Goal: Information Seeking & Learning: Learn about a topic

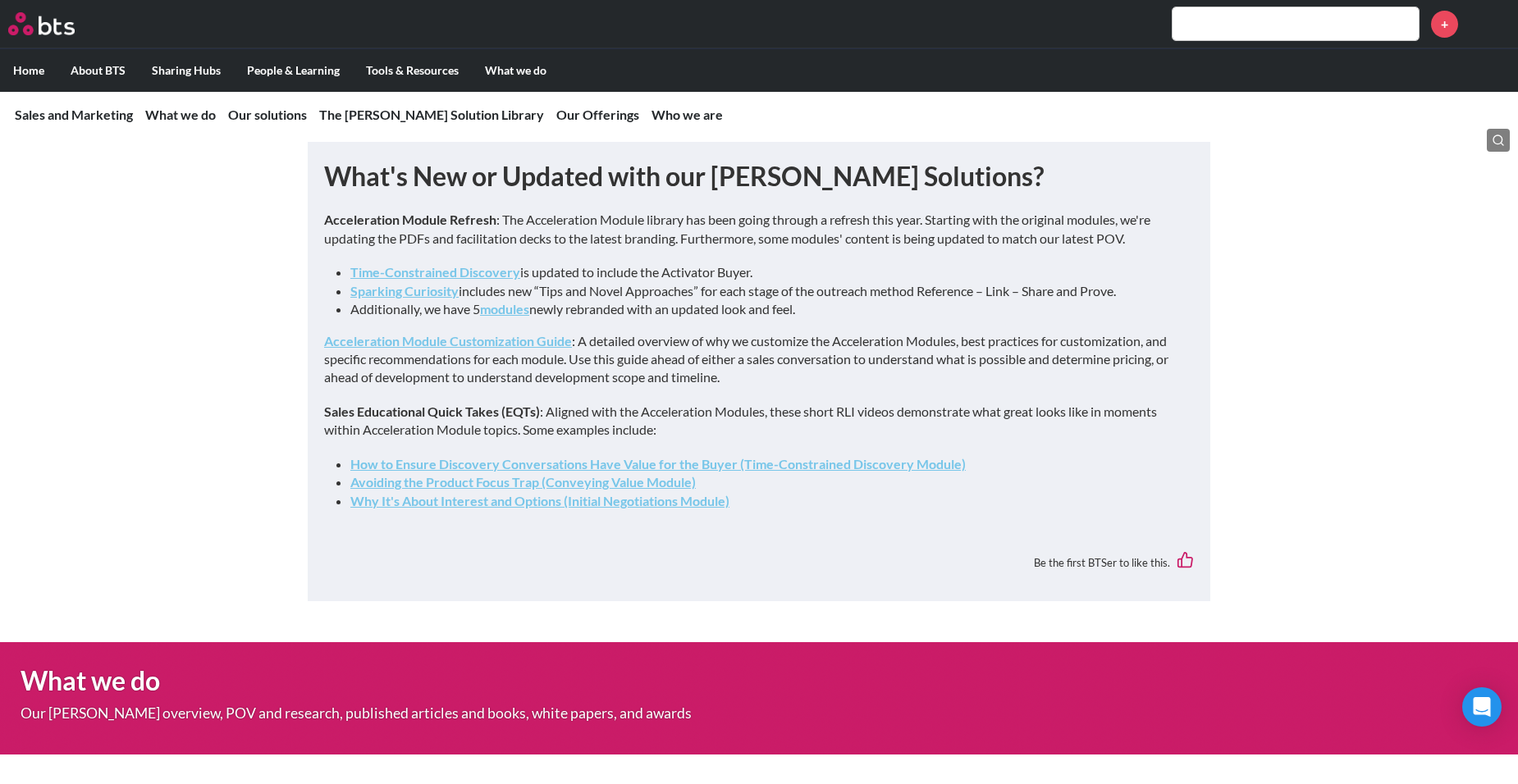
scroll to position [963, 0]
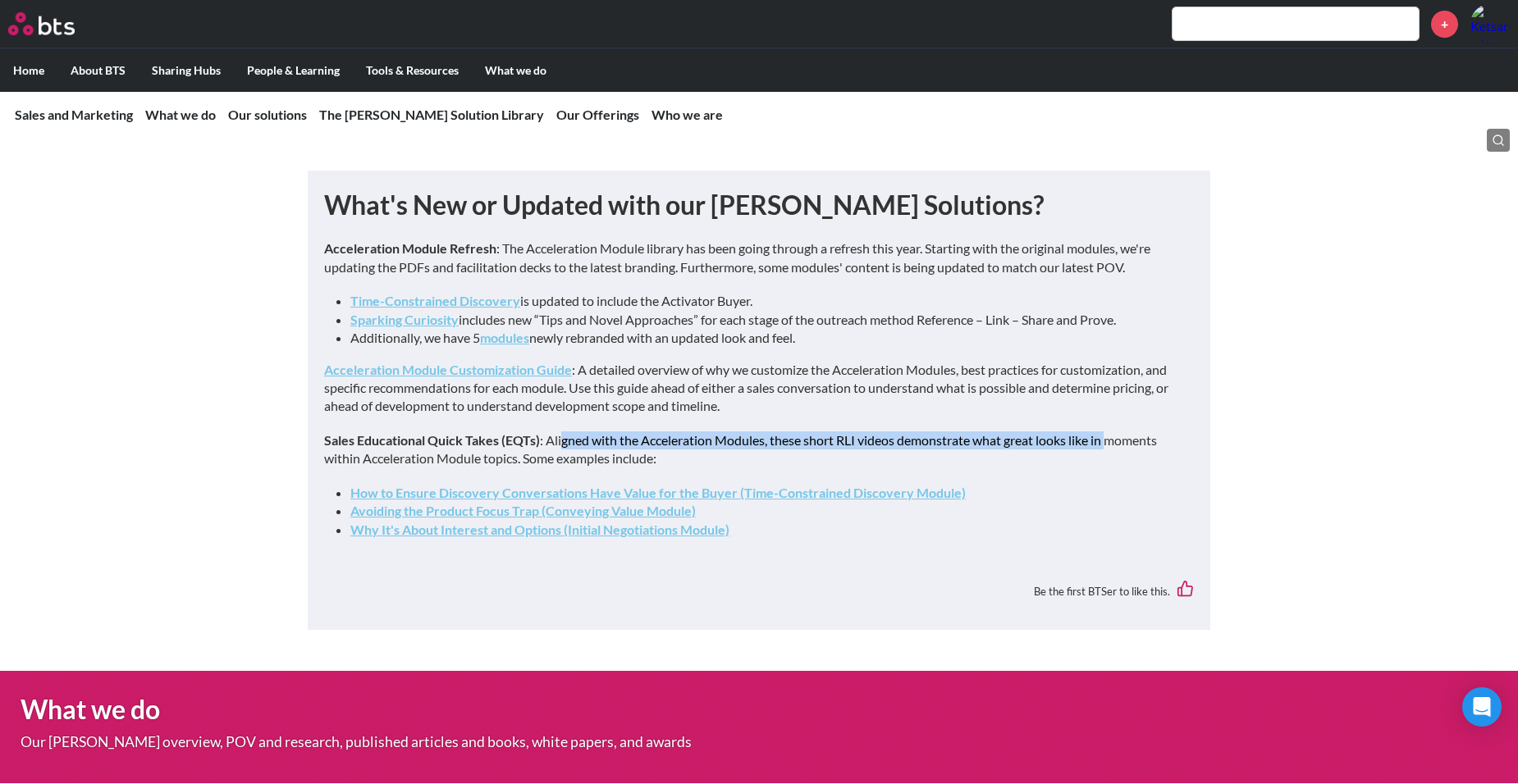
drag, startPoint x: 561, startPoint y: 518, endPoint x: 1113, endPoint y: 524, distance: 552.0
click at [1113, 468] on p "Sales Educational Quick Takes (EQTs) : Aligned with the Acceleration Modules, t…" at bounding box center [759, 450] width 870 height 37
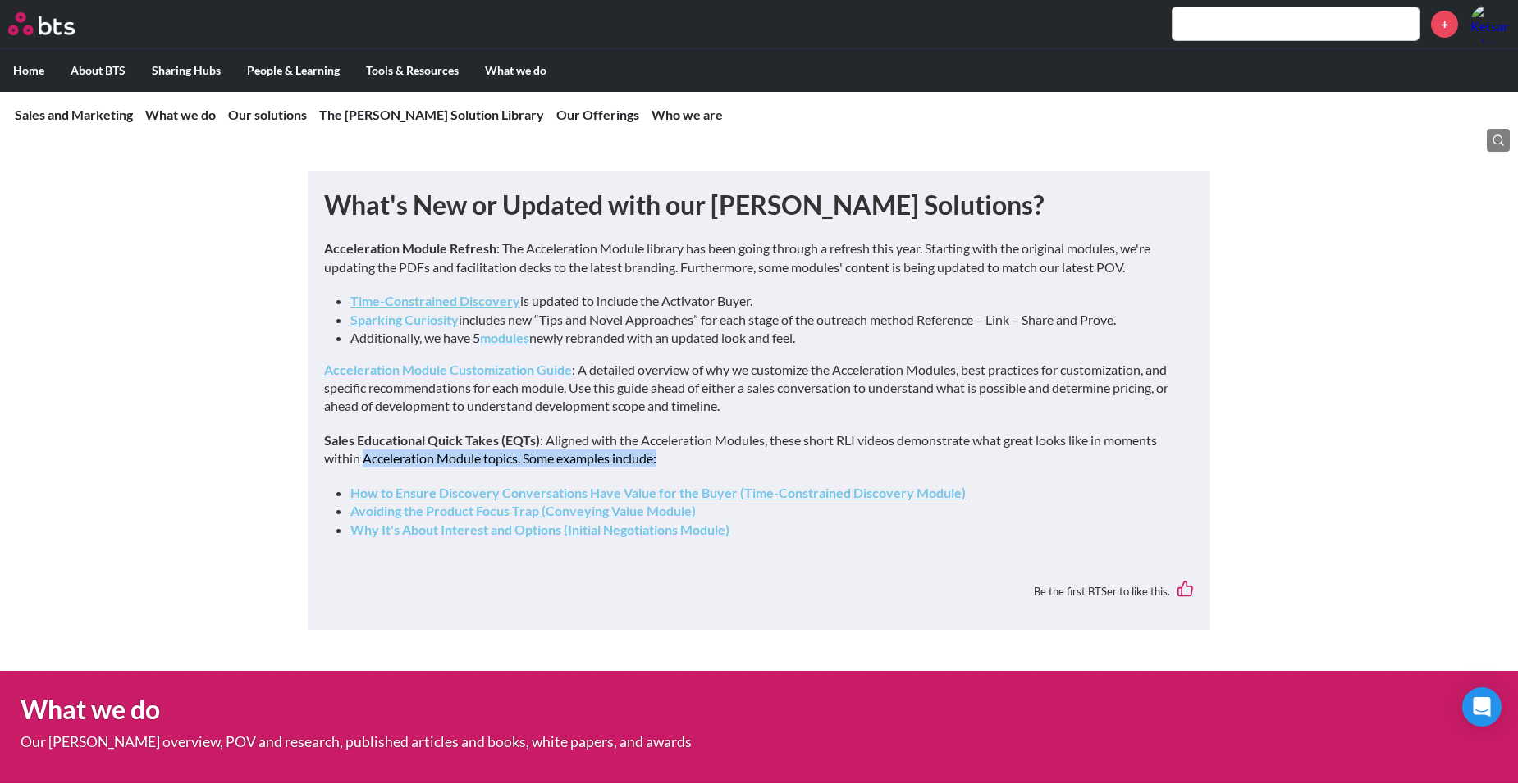
drag, startPoint x: 362, startPoint y: 535, endPoint x: 668, endPoint y: 534, distance: 306.0
click at [668, 468] on p "Sales Educational Quick Takes (EQTs) : Aligned with the Acceleration Modules, t…" at bounding box center [759, 450] width 870 height 37
click at [442, 500] on link "How to Ensure Discovery Conversations Have Value for the Buyer (Time-Constraine…" at bounding box center [658, 492] width 615 height 15
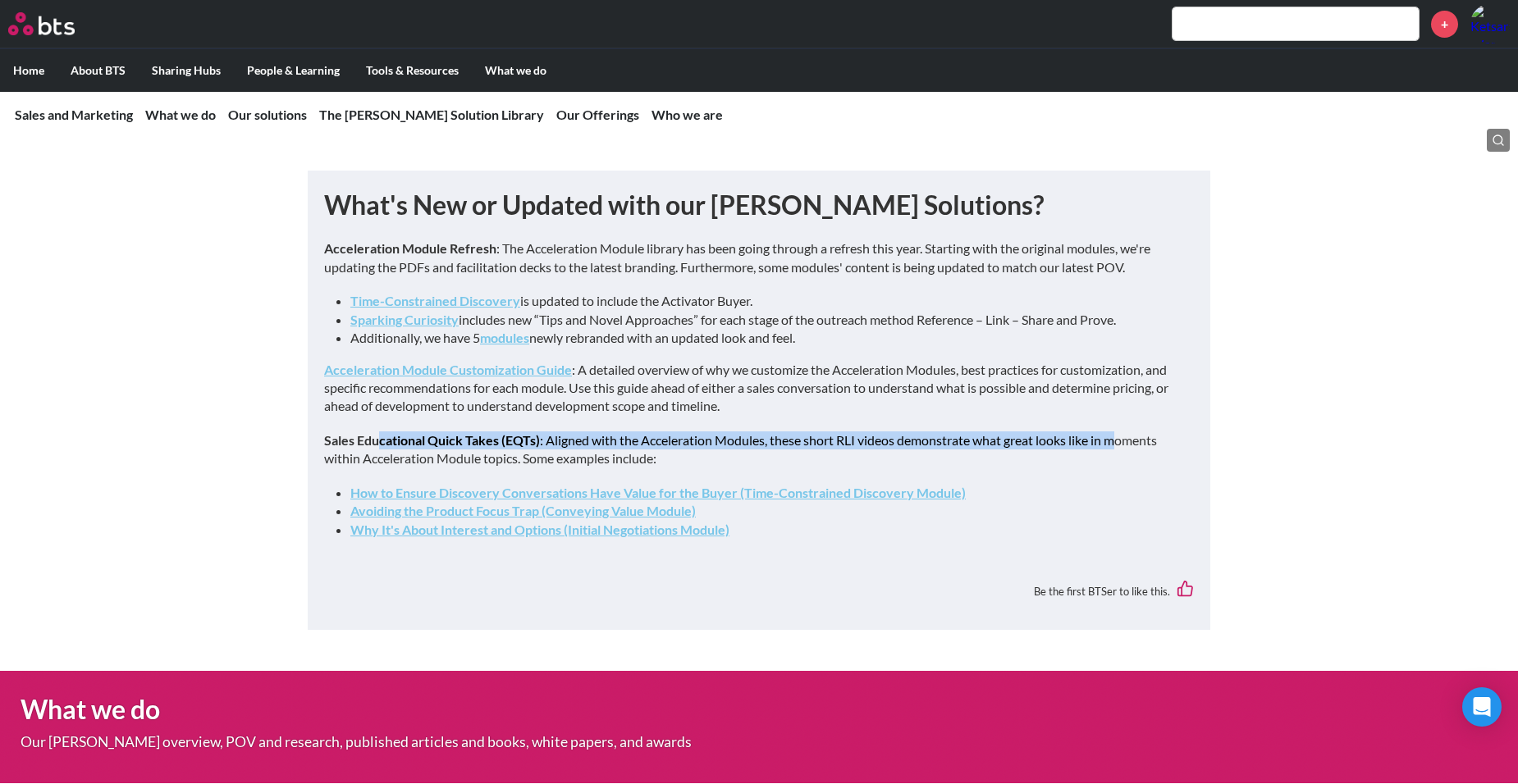
drag, startPoint x: 381, startPoint y: 521, endPoint x: 1124, endPoint y: 522, distance: 743.0
click at [1124, 468] on p "Sales Educational Quick Takes (EQTs) : Aligned with the Acceleration Modules, t…" at bounding box center [759, 450] width 870 height 37
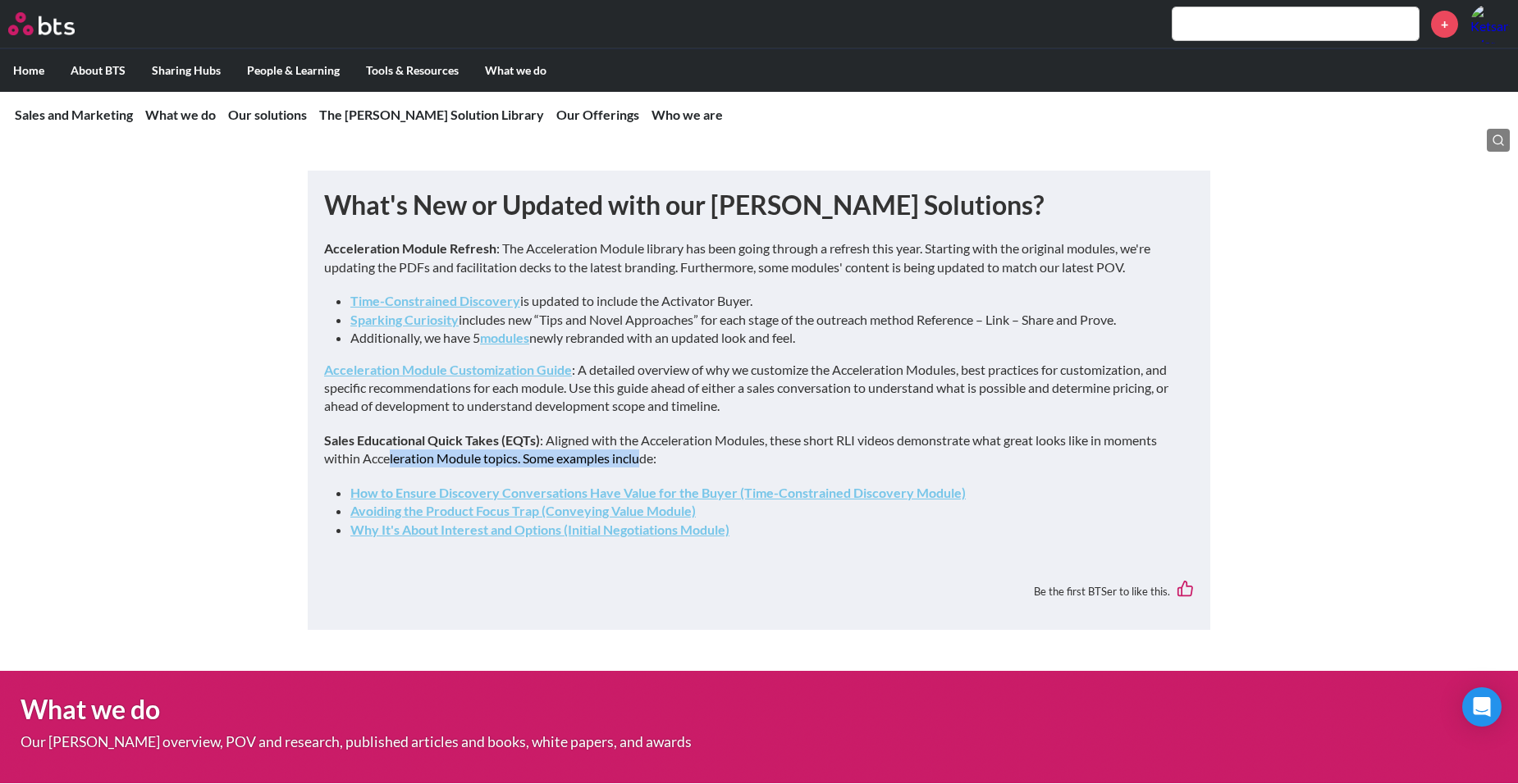
drag, startPoint x: 645, startPoint y: 533, endPoint x: 391, endPoint y: 526, distance: 254.1
click at [391, 468] on p "Sales Educational Quick Takes (EQTs) : Aligned with the Acceleration Modules, t…" at bounding box center [759, 450] width 870 height 37
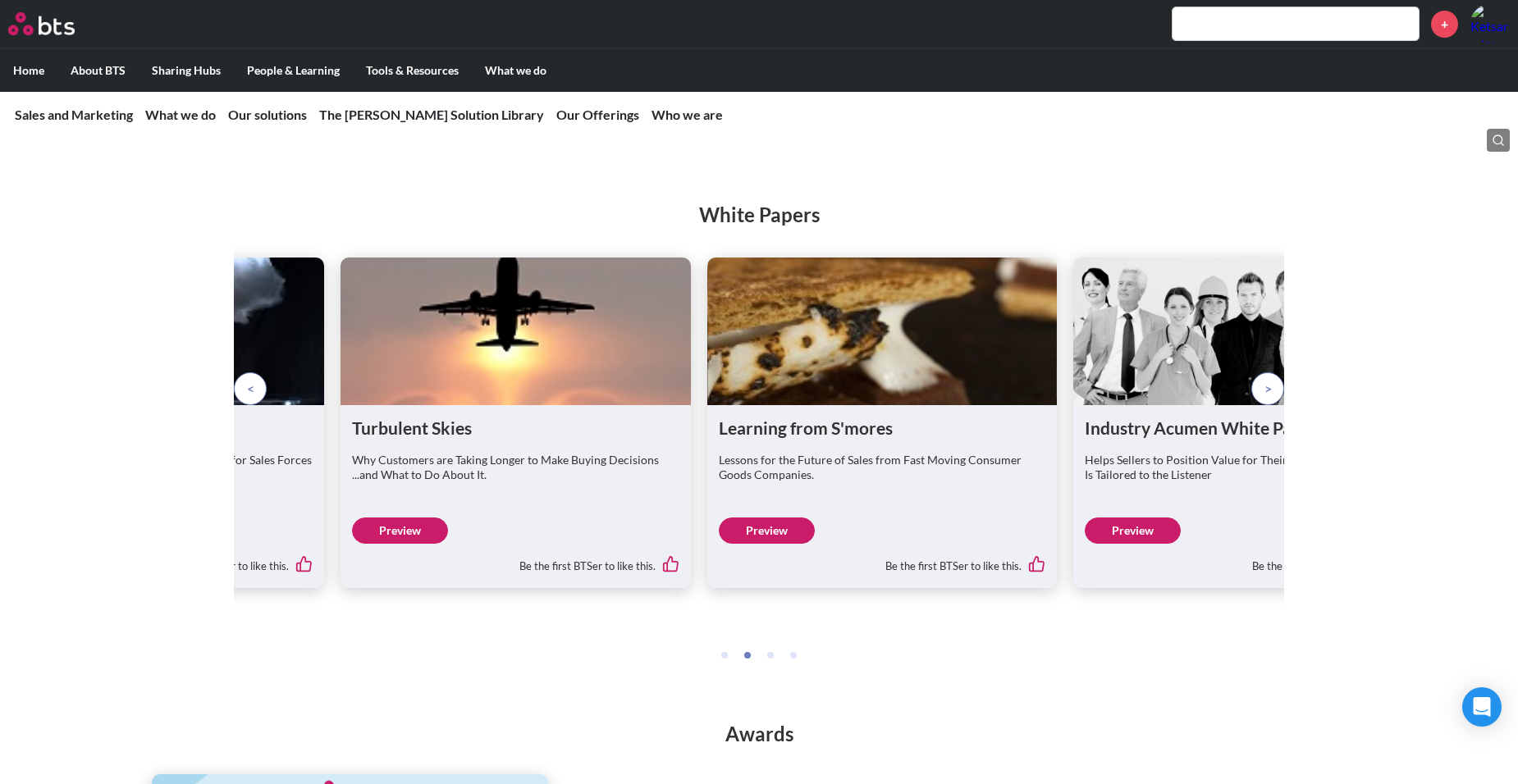
scroll to position [3259, 0]
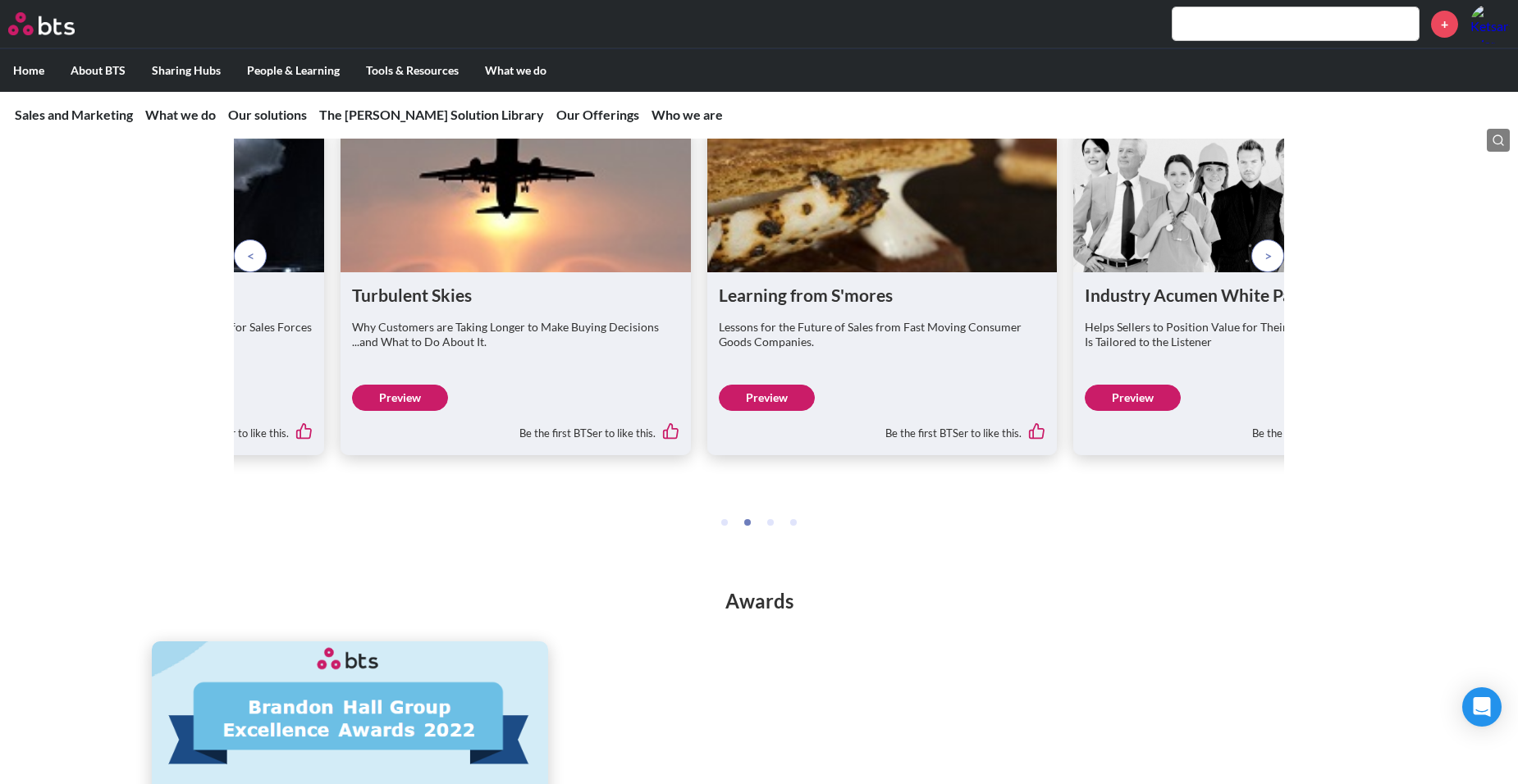
click at [252, 265] on span at bounding box center [251, 256] width 8 height 18
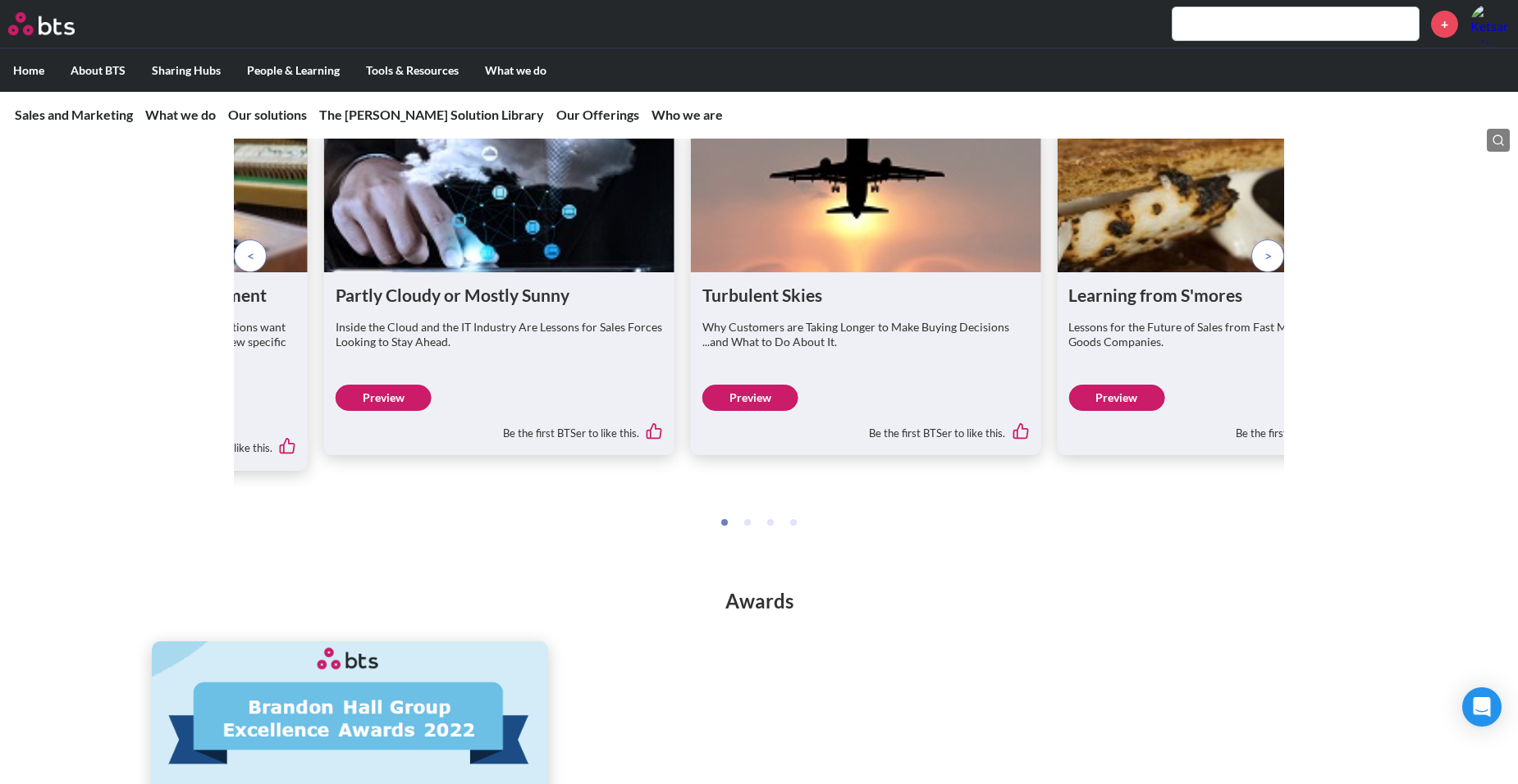
click at [252, 265] on span at bounding box center [251, 256] width 8 height 18
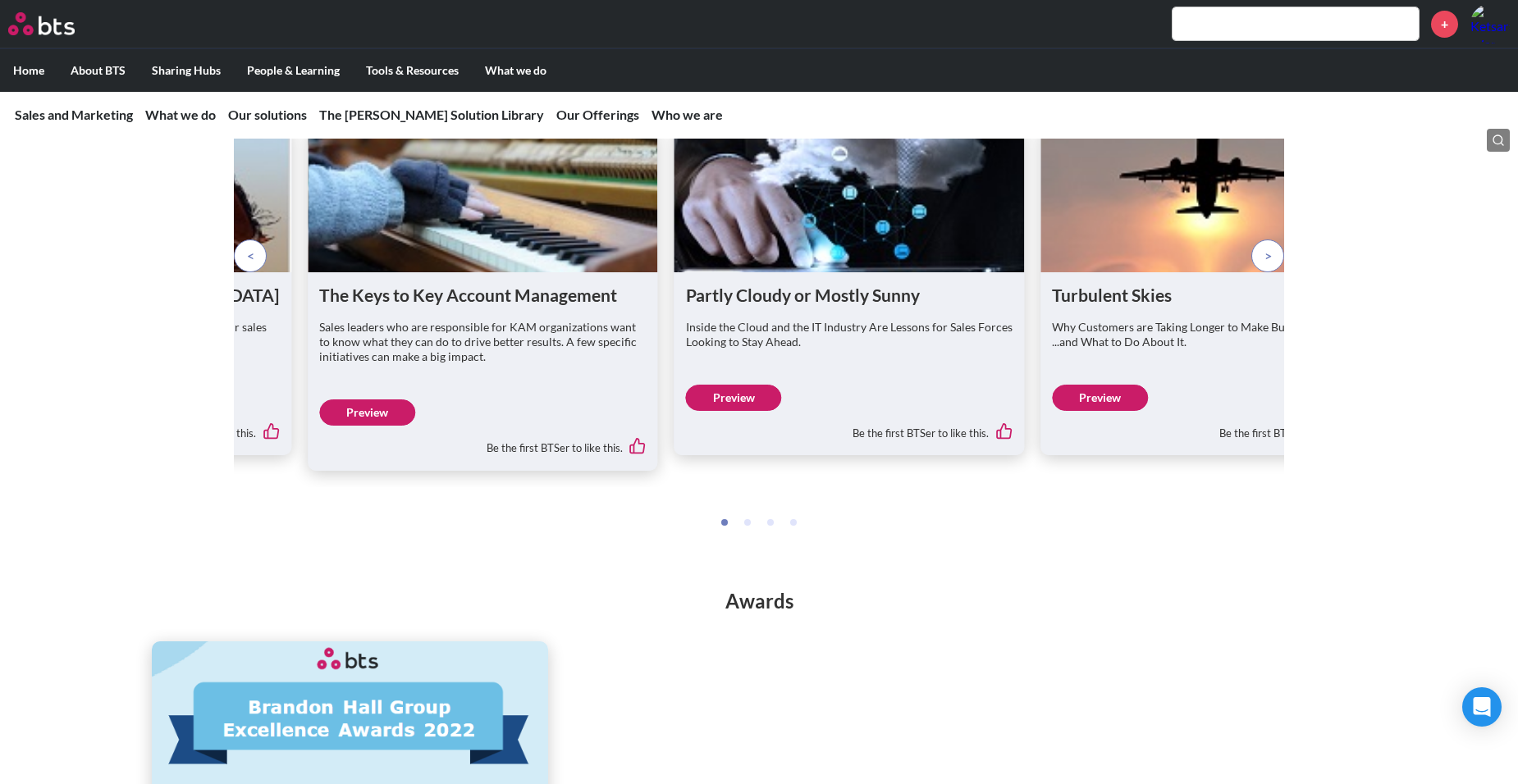
click at [252, 265] on span at bounding box center [251, 256] width 8 height 18
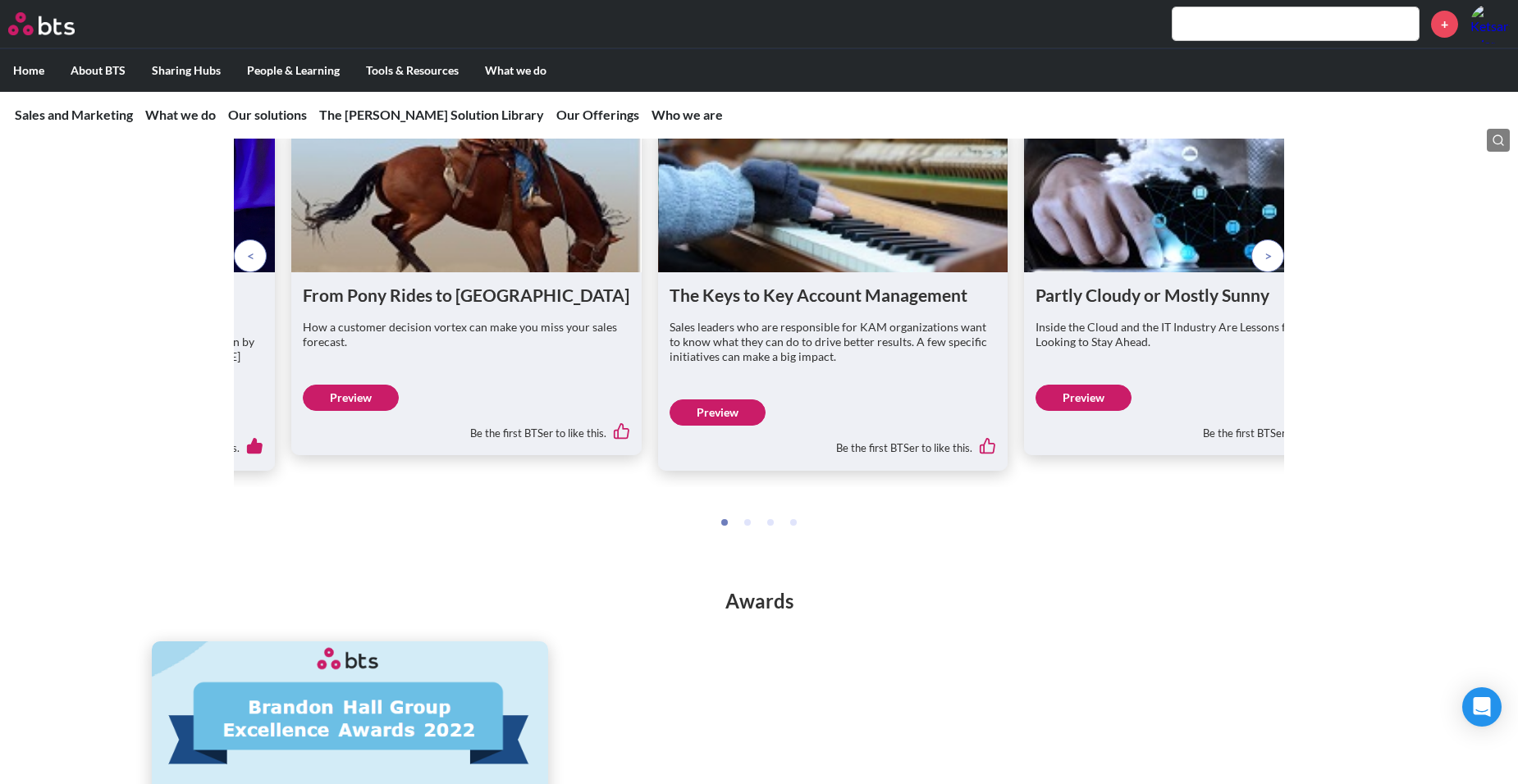
click at [252, 265] on span at bounding box center [251, 256] width 8 height 18
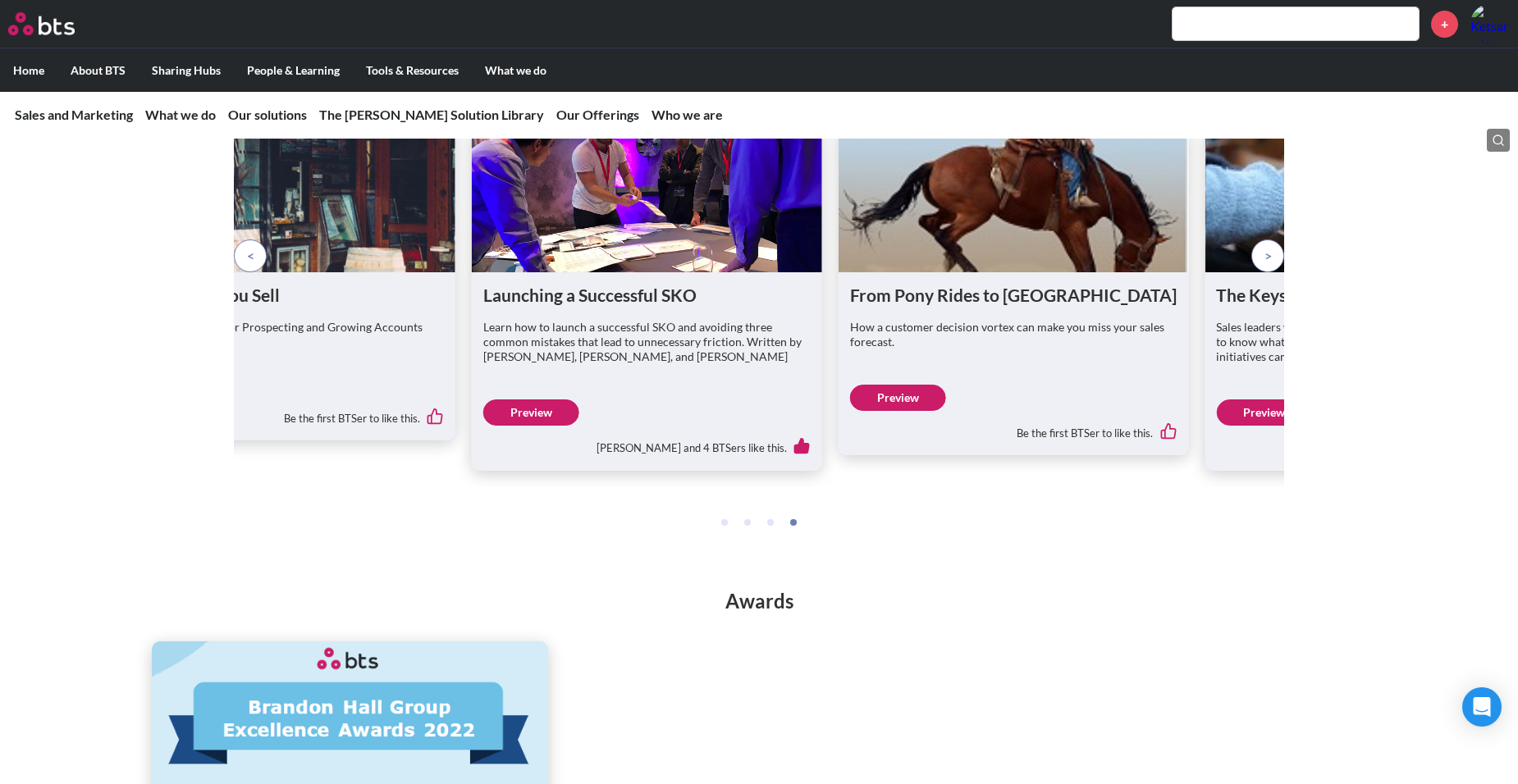
click at [252, 265] on span at bounding box center [251, 256] width 8 height 18
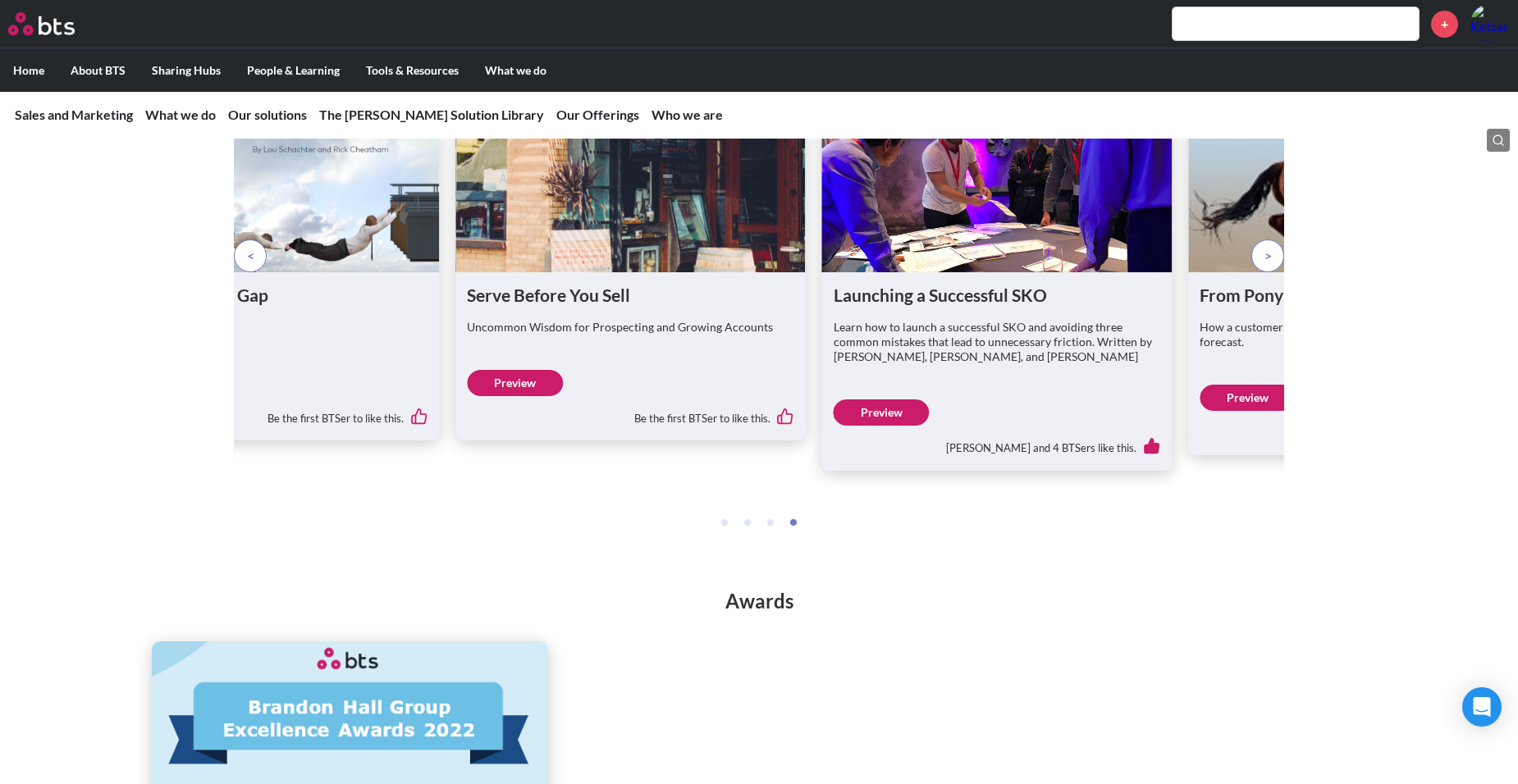
click at [252, 265] on span at bounding box center [251, 256] width 8 height 18
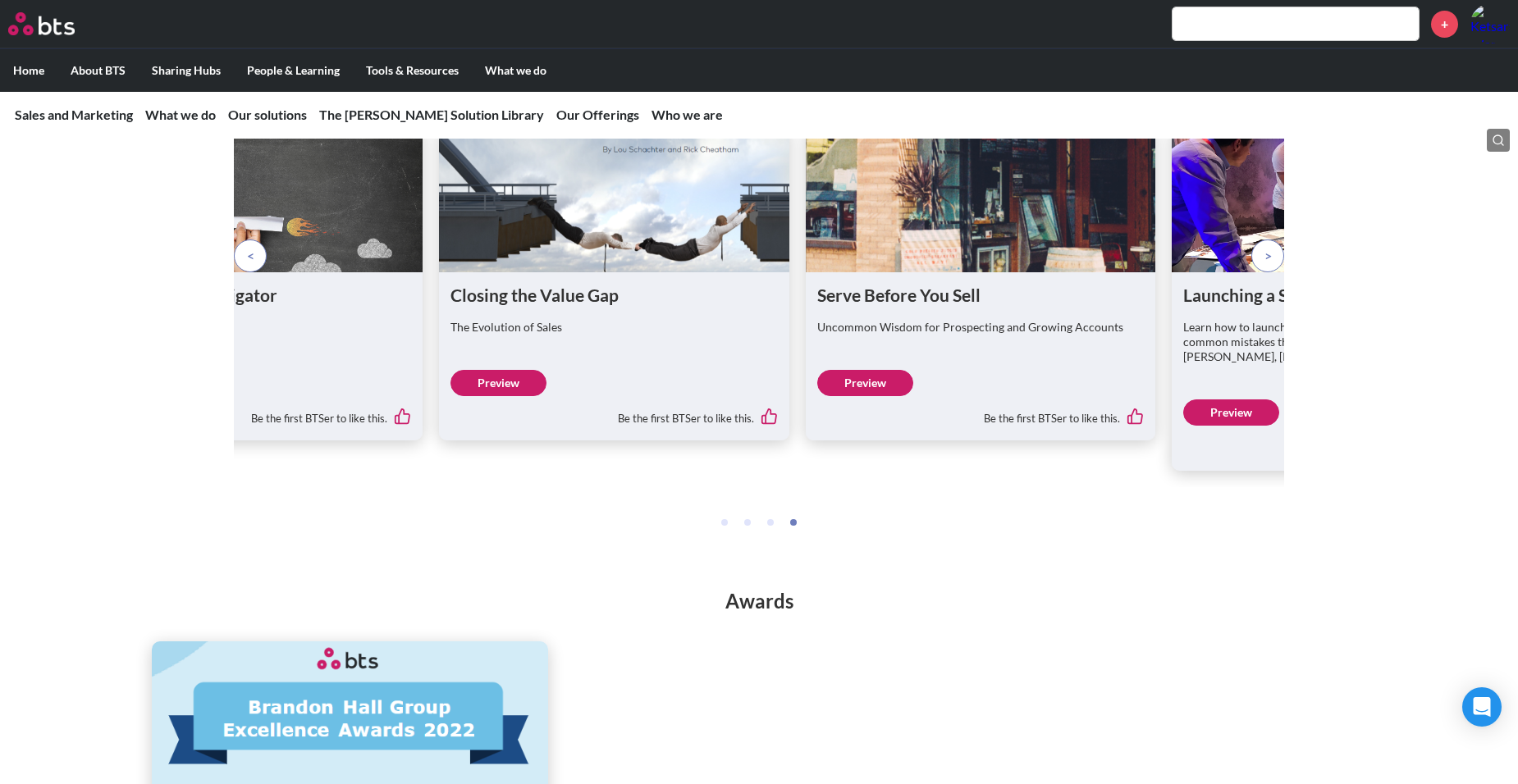
click at [252, 265] on span at bounding box center [251, 256] width 8 height 18
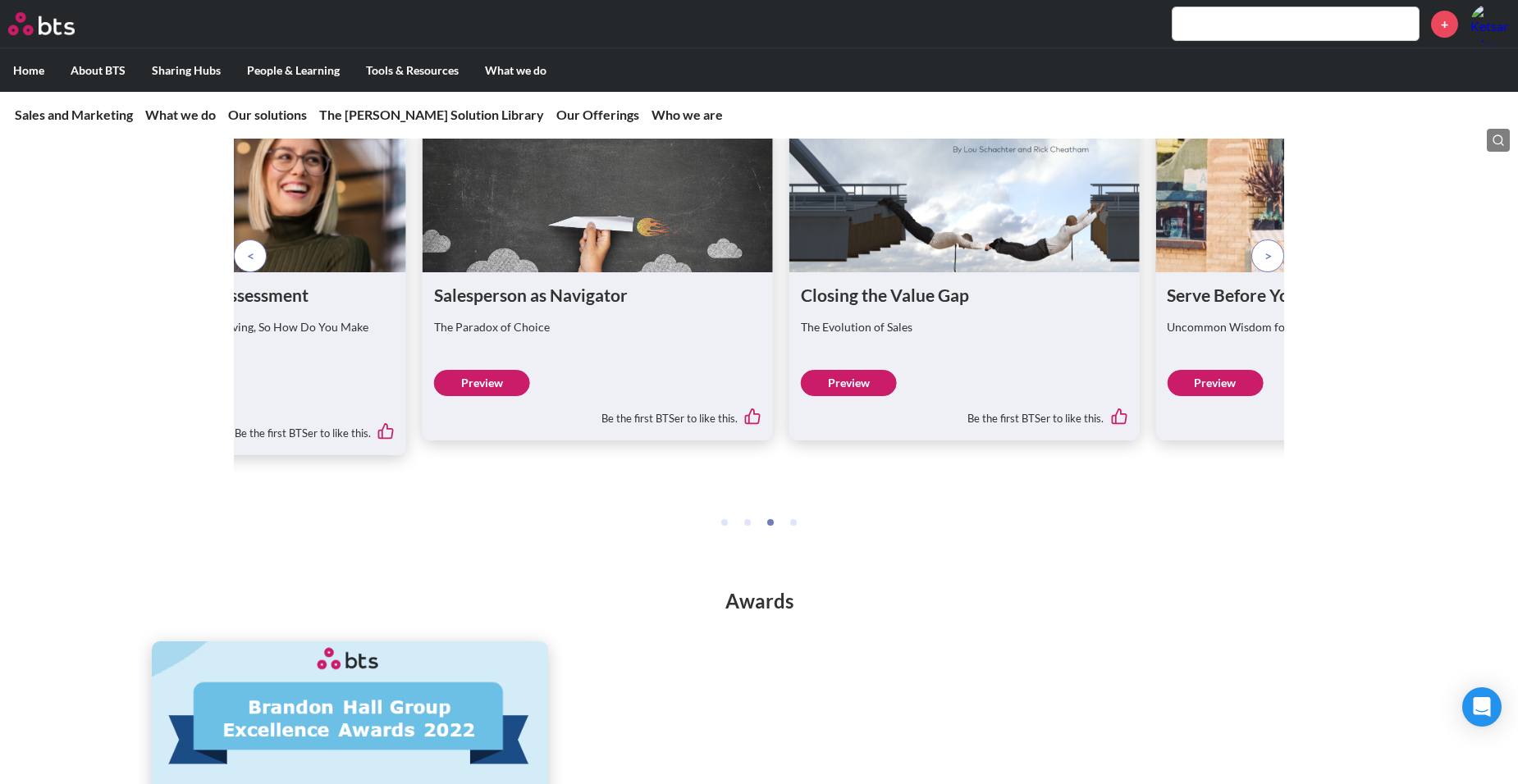
click at [252, 265] on span at bounding box center [251, 256] width 8 height 18
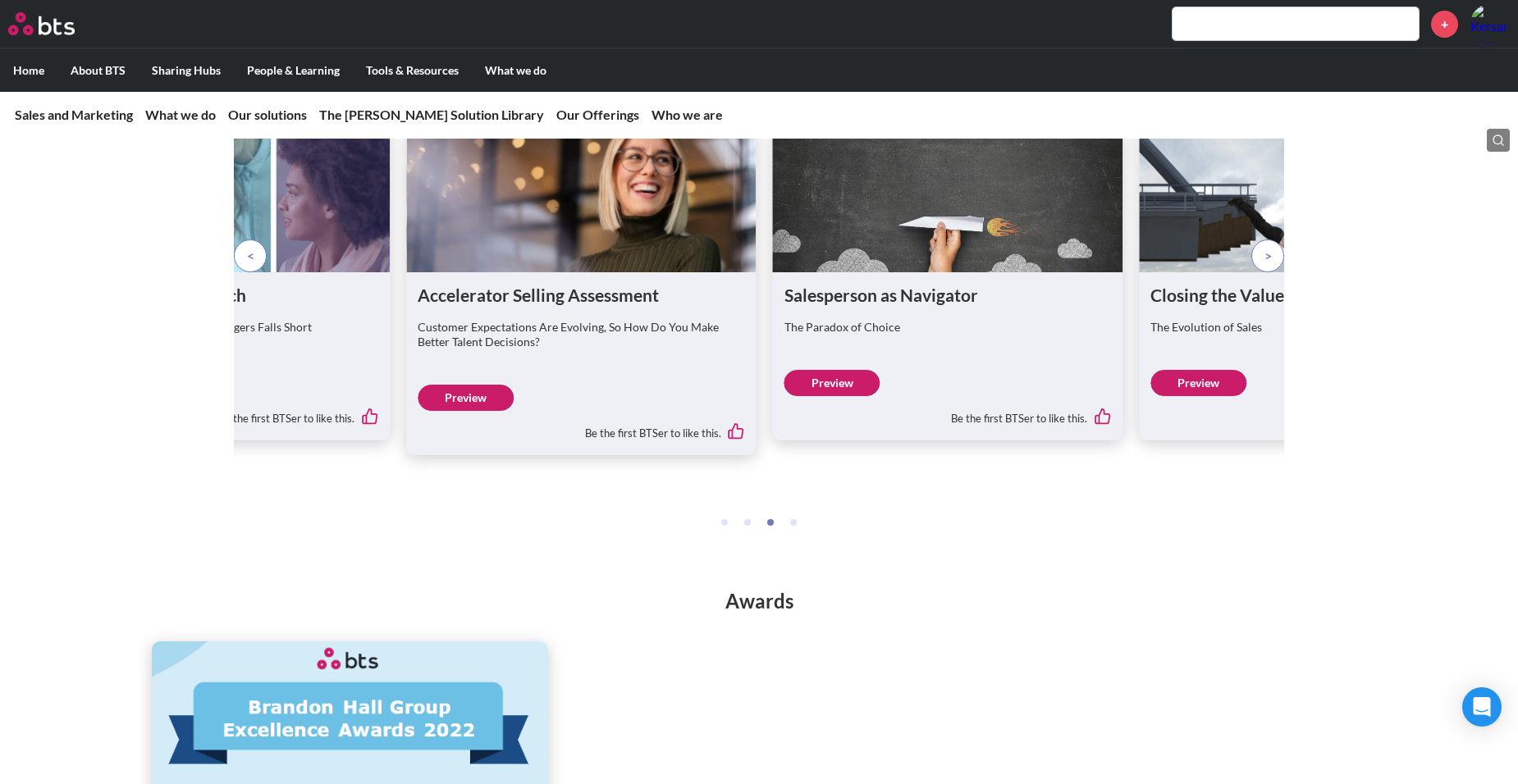
click at [252, 265] on span at bounding box center [251, 256] width 8 height 18
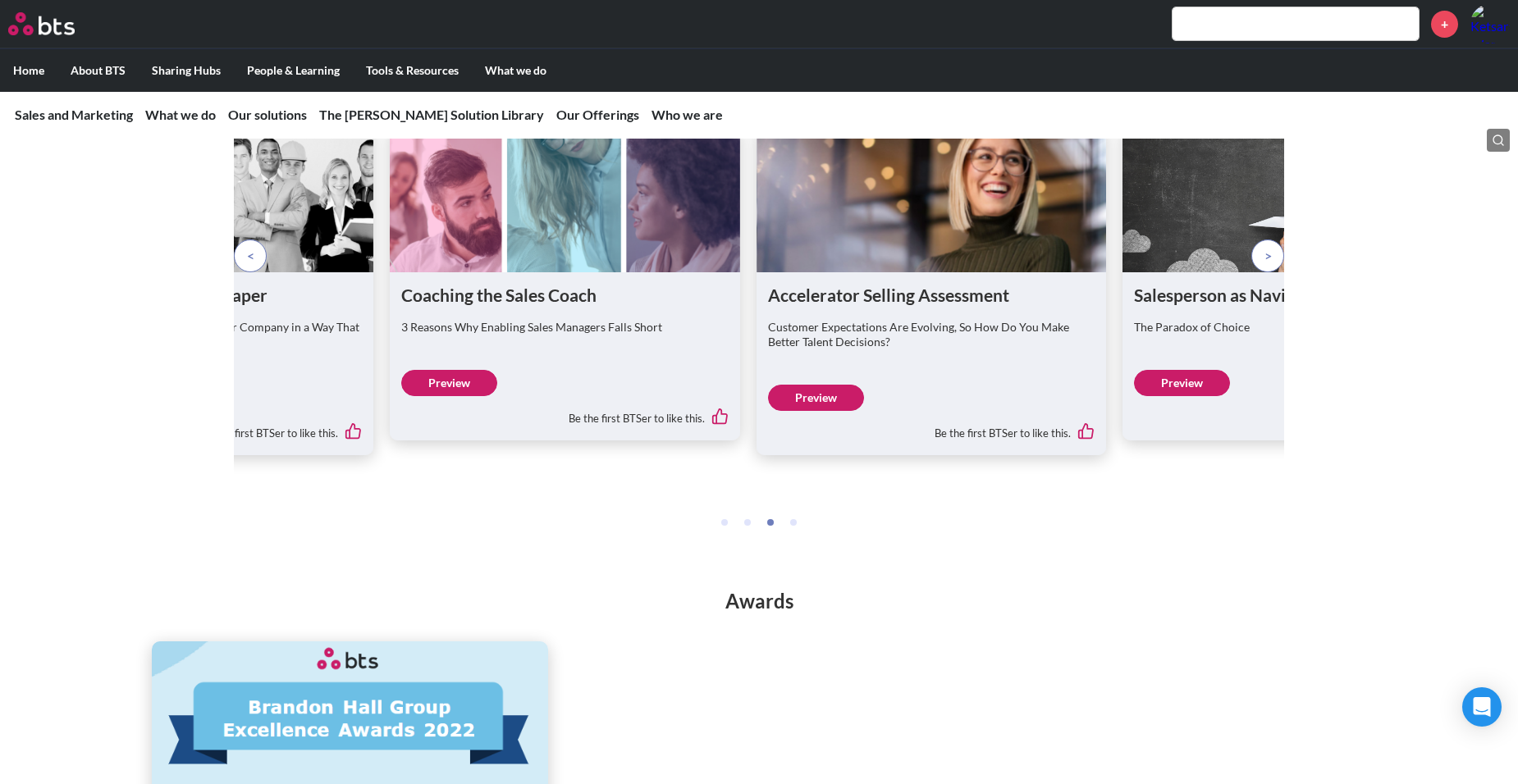
click at [252, 265] on span at bounding box center [251, 256] width 8 height 18
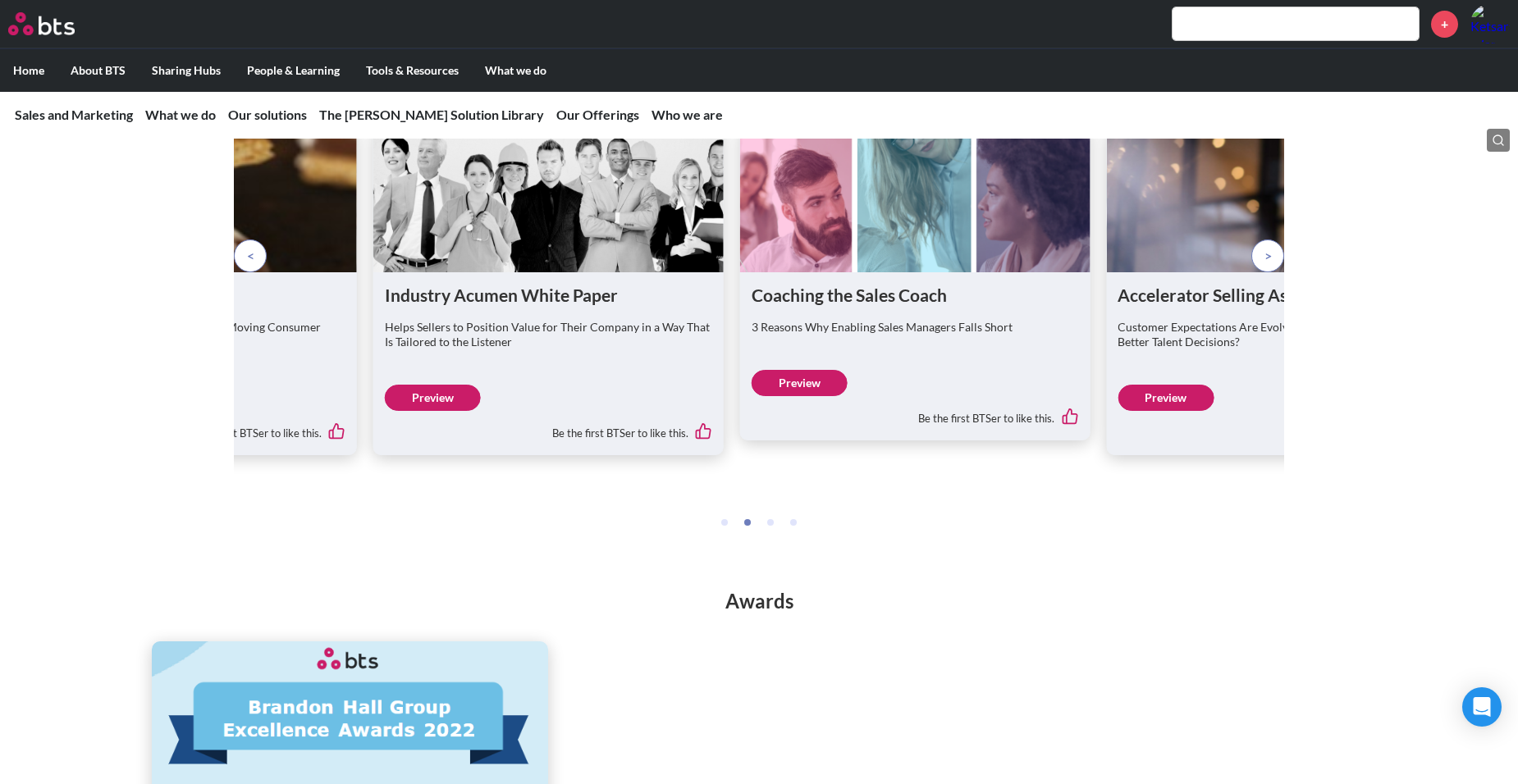
click at [252, 265] on span at bounding box center [251, 256] width 8 height 18
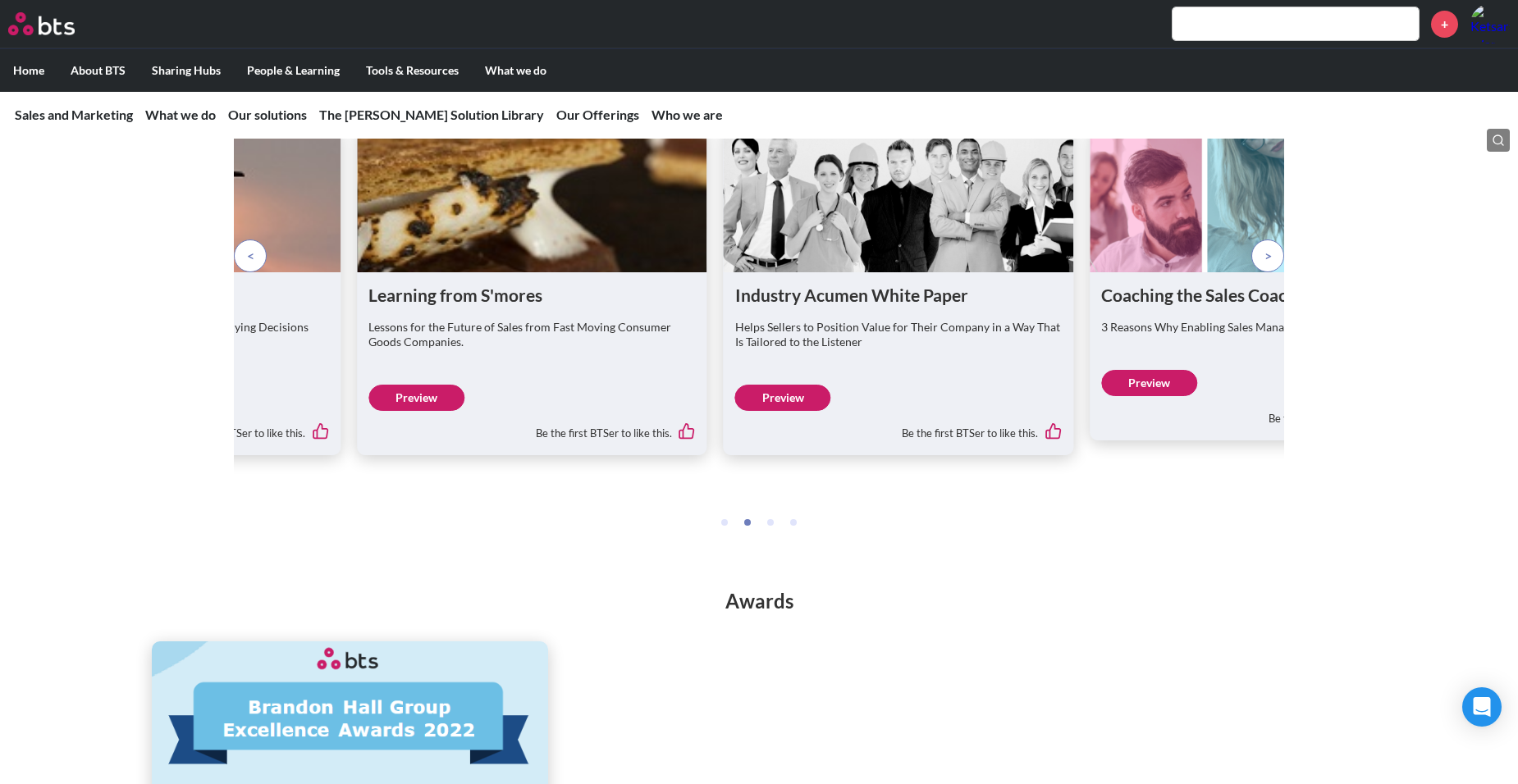
click at [252, 265] on span at bounding box center [251, 256] width 8 height 18
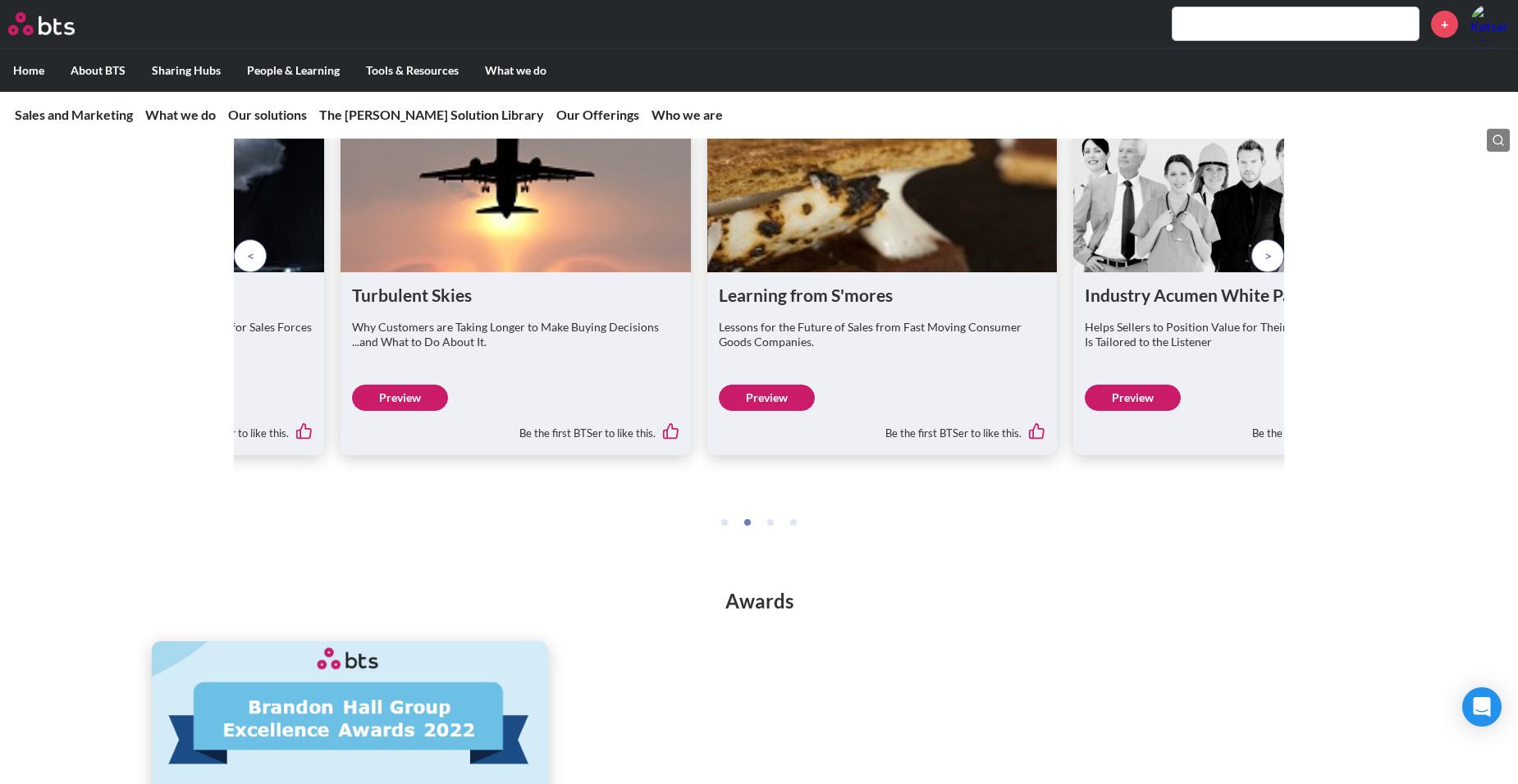
click at [252, 265] on span at bounding box center [251, 256] width 8 height 18
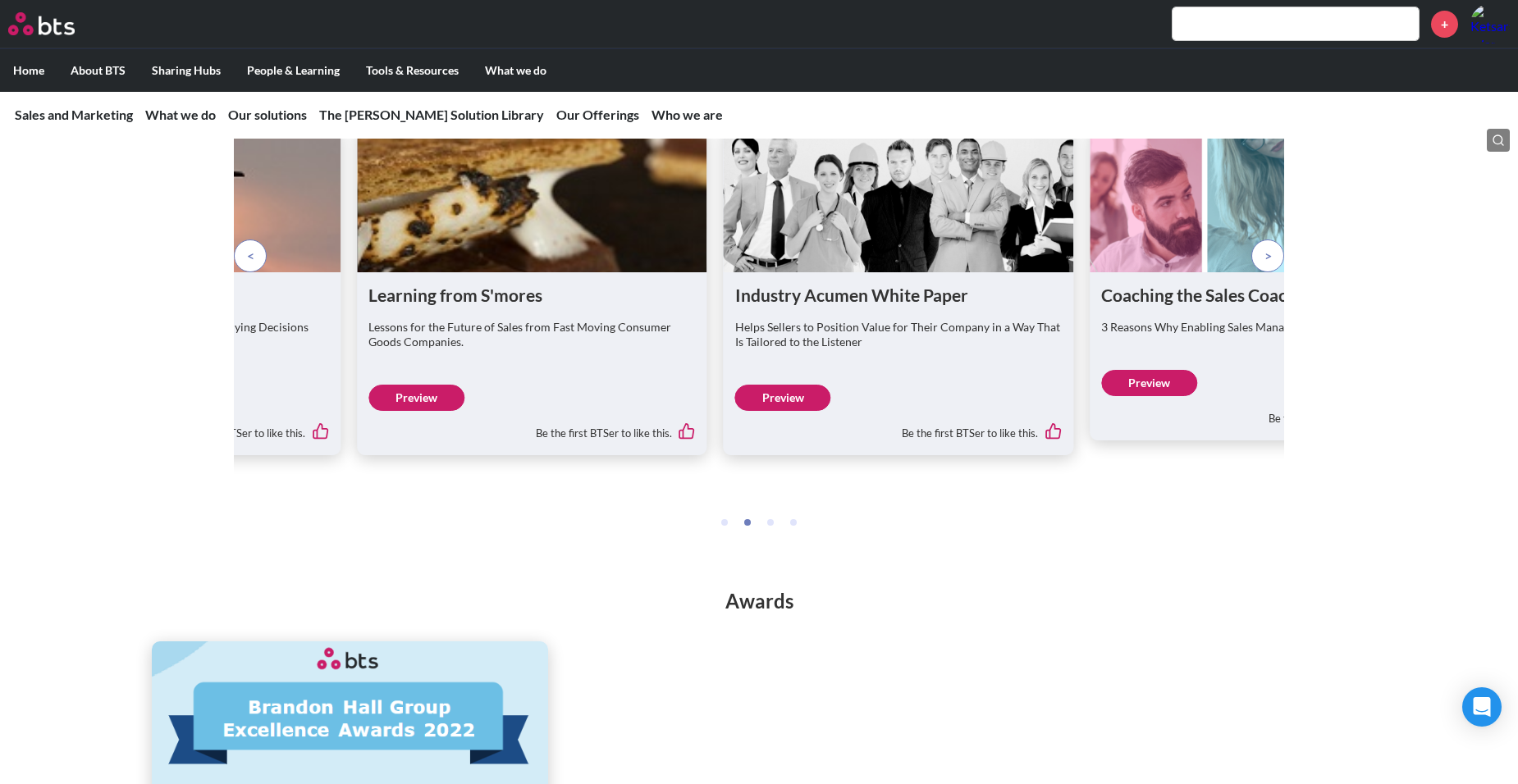
click at [252, 265] on span at bounding box center [251, 256] width 8 height 18
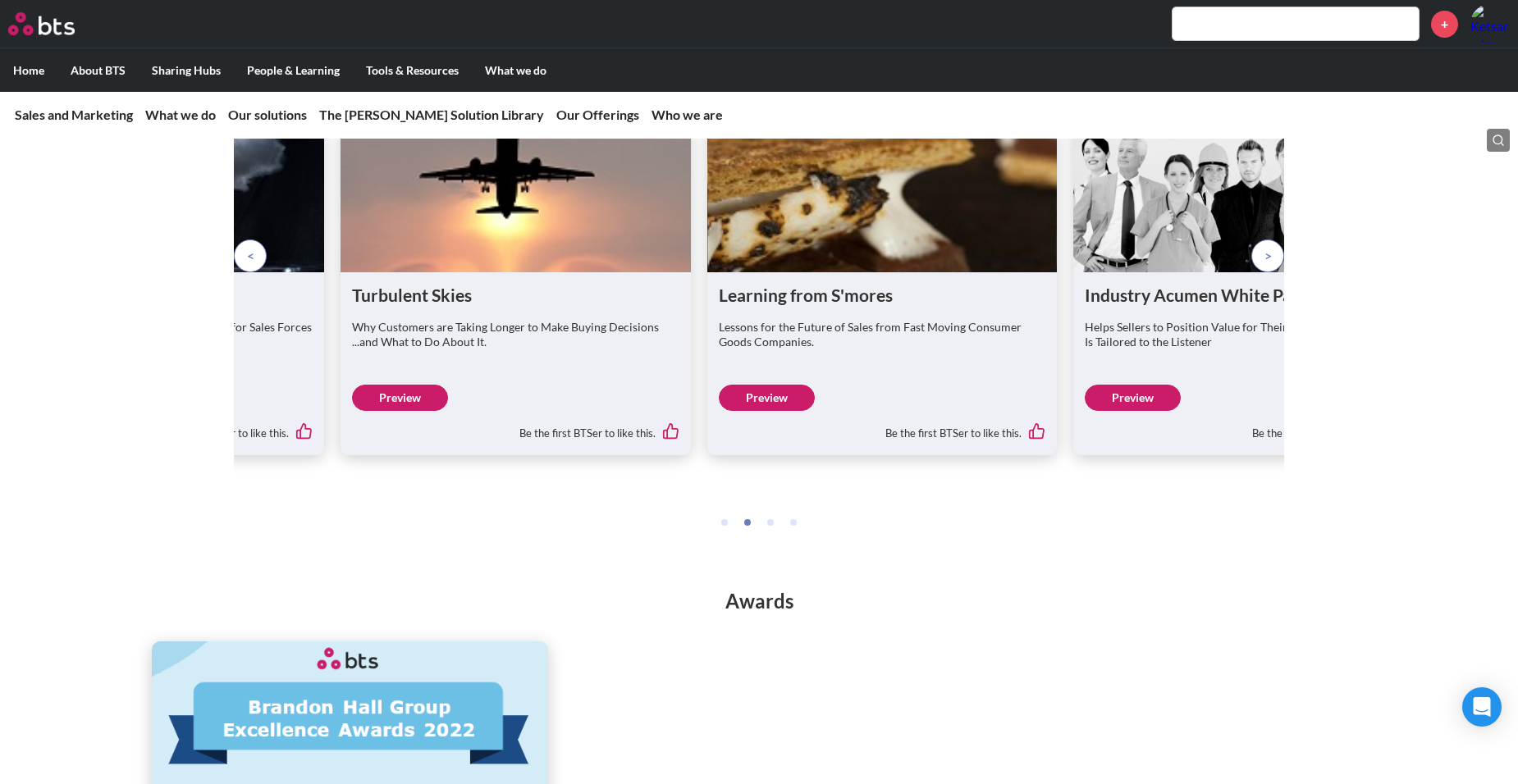
click at [469, 375] on div "Turbulent Skies Why Customers are Taking Longer to Make Buying Decisions ...and…" at bounding box center [516, 329] width 327 height 91
click at [413, 411] on link "Preview" at bounding box center [400, 397] width 96 height 26
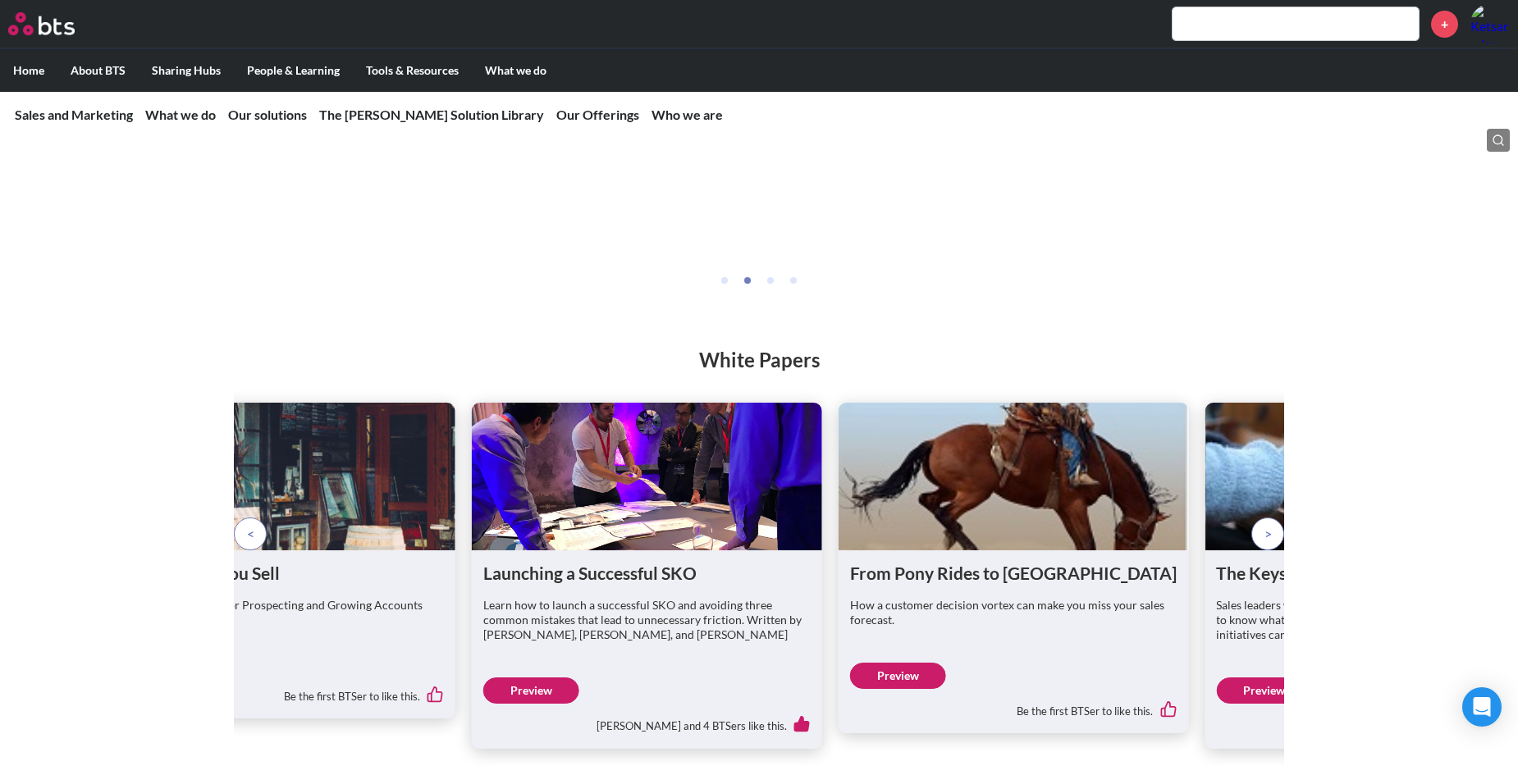
scroll to position [3227, 0]
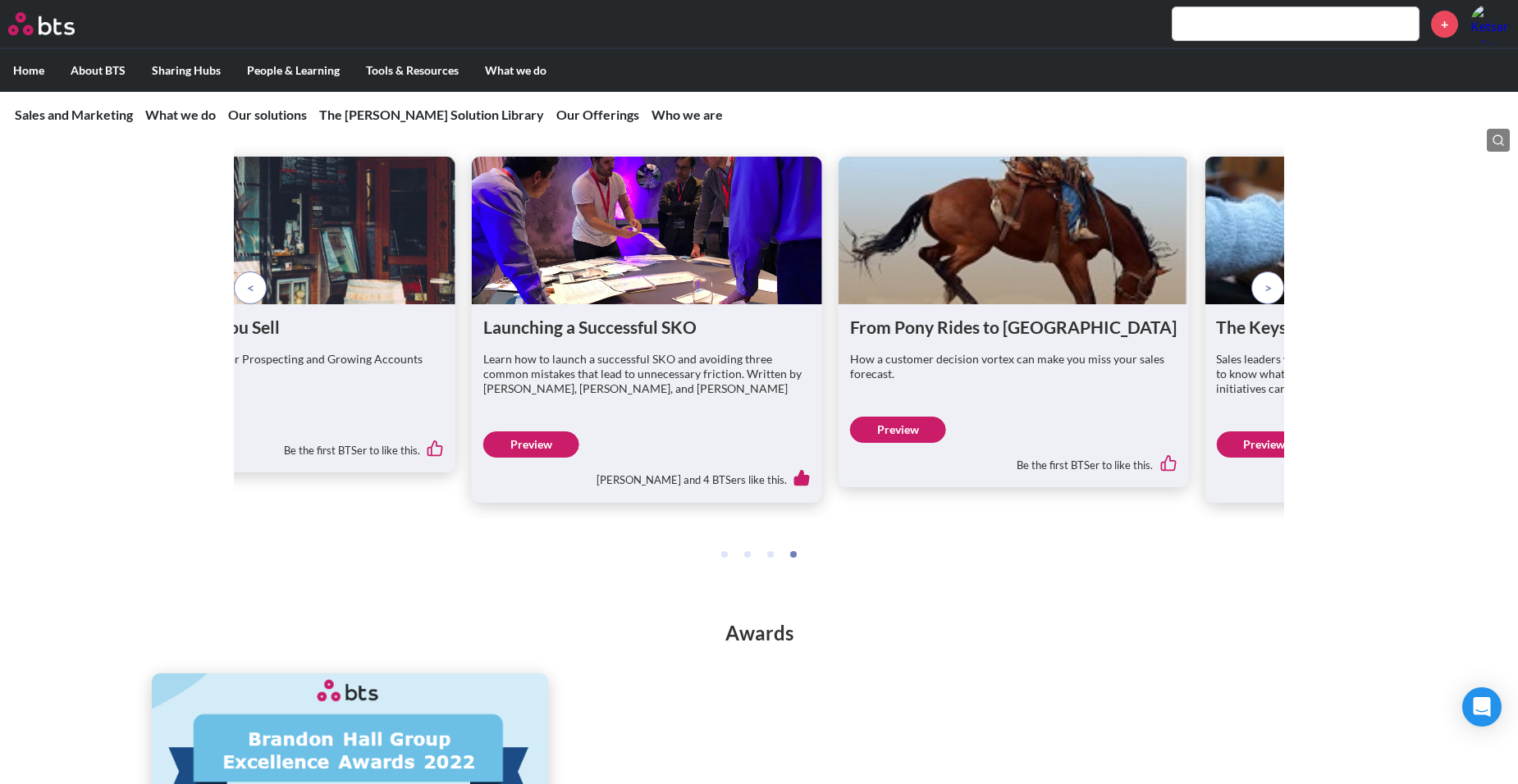
click at [1277, 304] on p at bounding box center [1267, 288] width 33 height 33
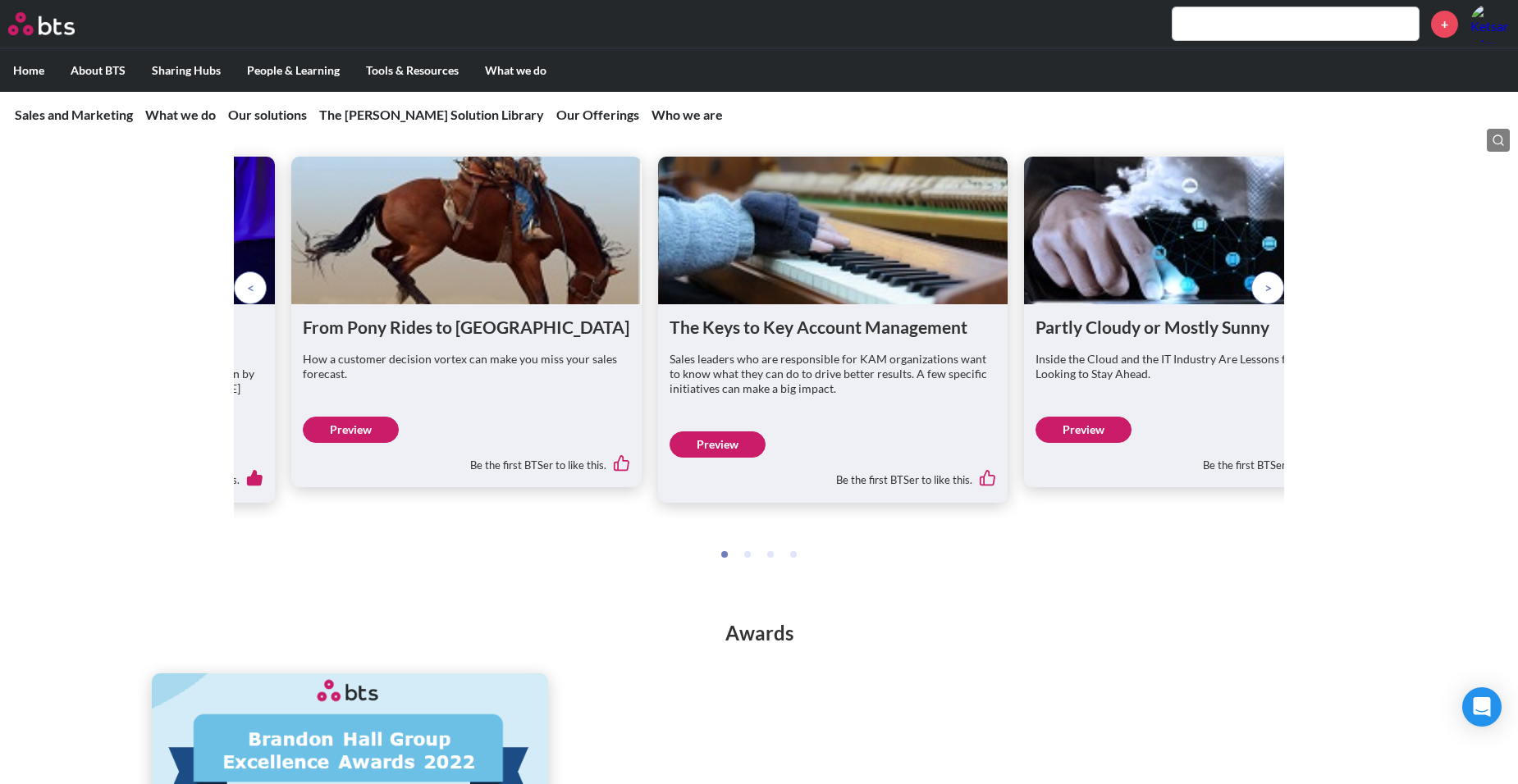
click at [1277, 304] on p at bounding box center [1267, 288] width 33 height 33
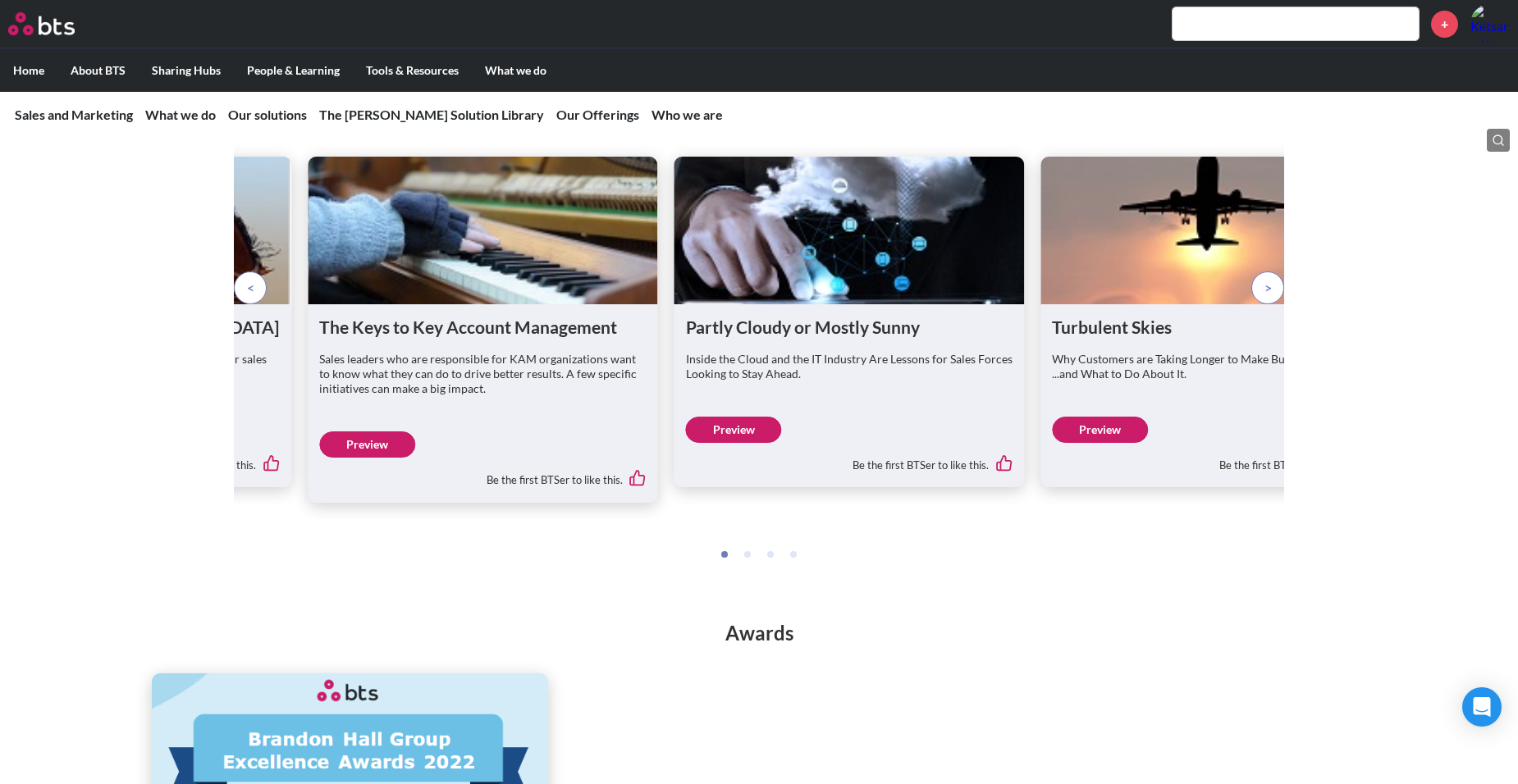
click at [1277, 304] on p at bounding box center [1267, 288] width 33 height 33
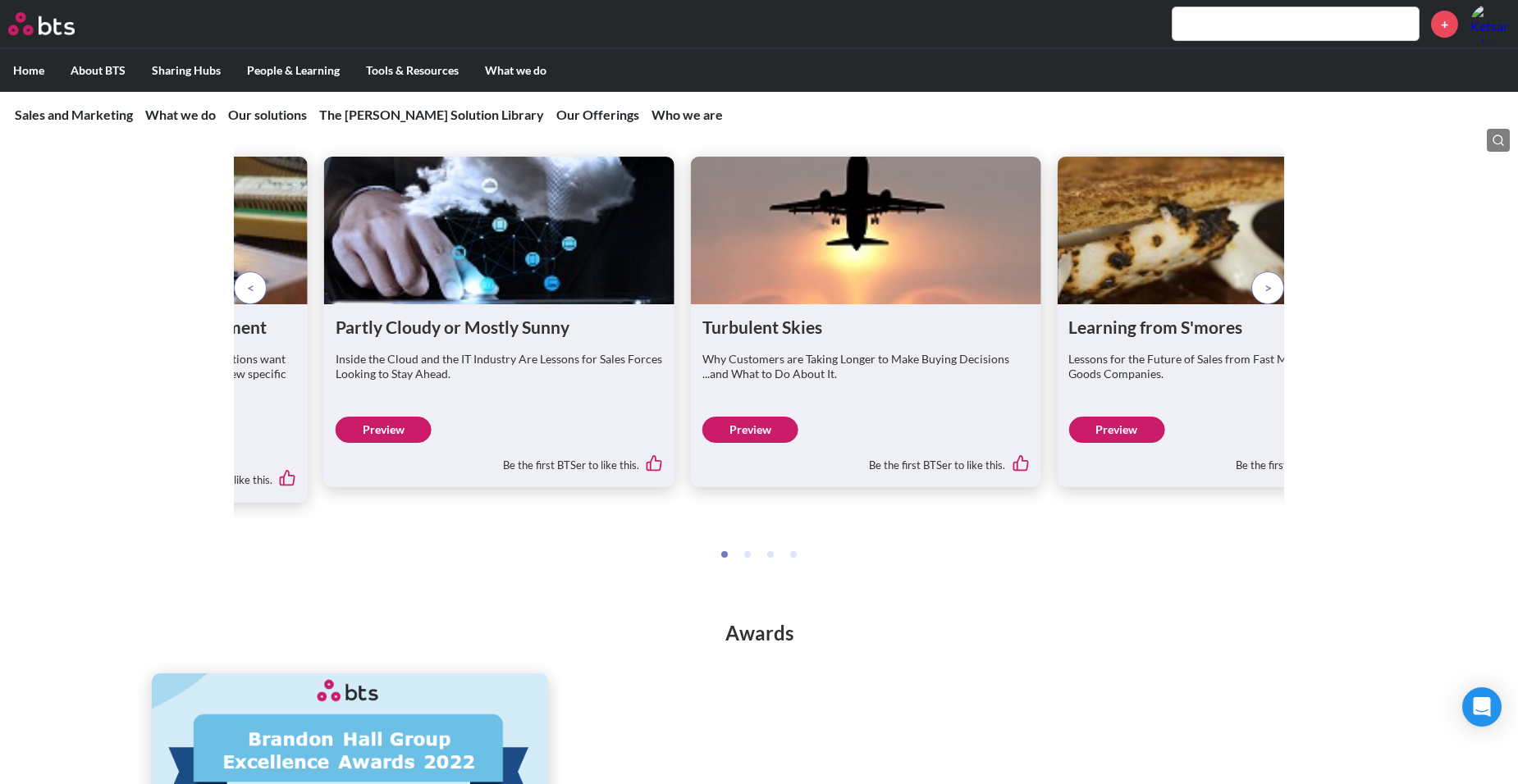
click at [1277, 304] on p at bounding box center [1267, 288] width 33 height 33
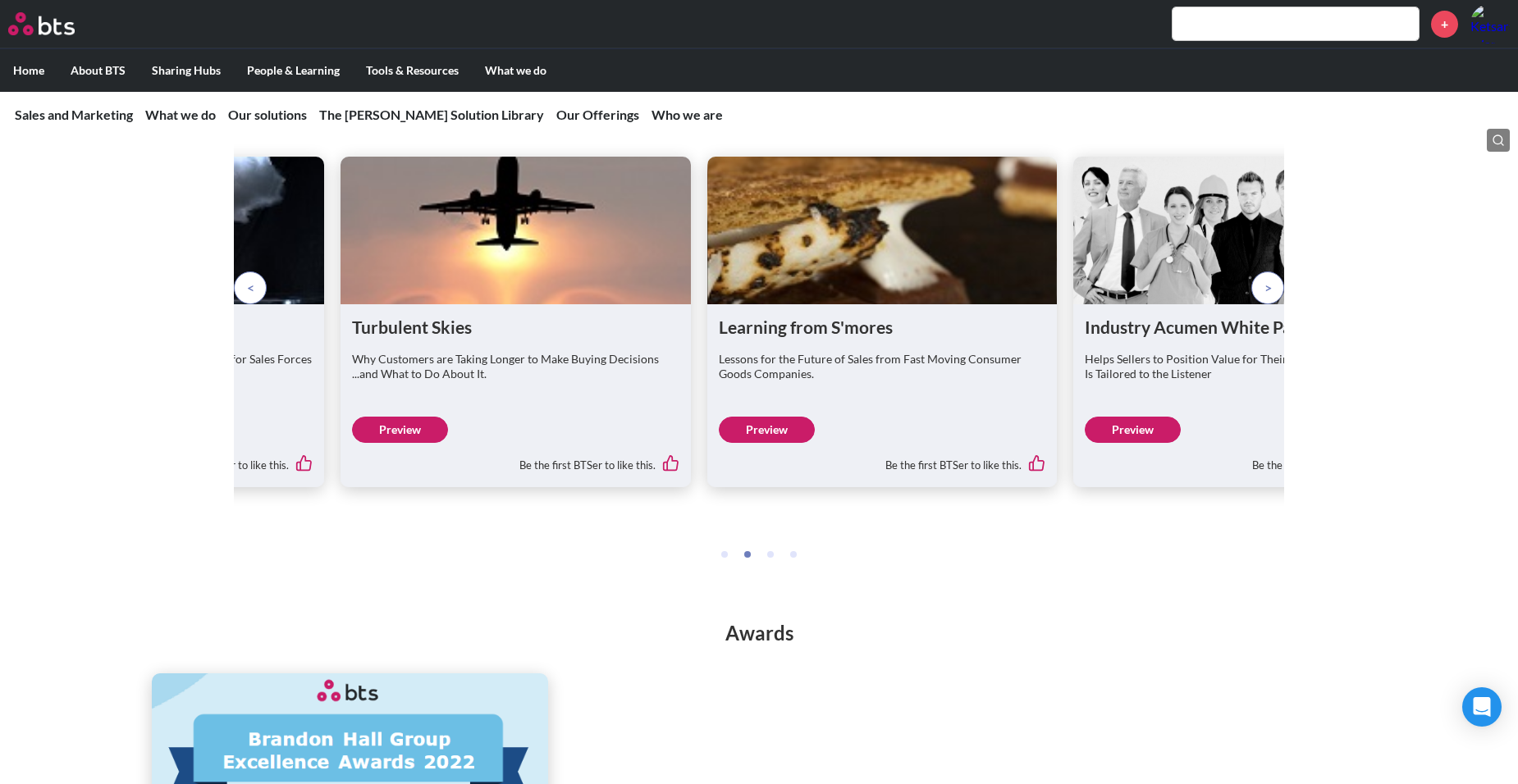
click at [1277, 304] on p at bounding box center [1267, 288] width 33 height 33
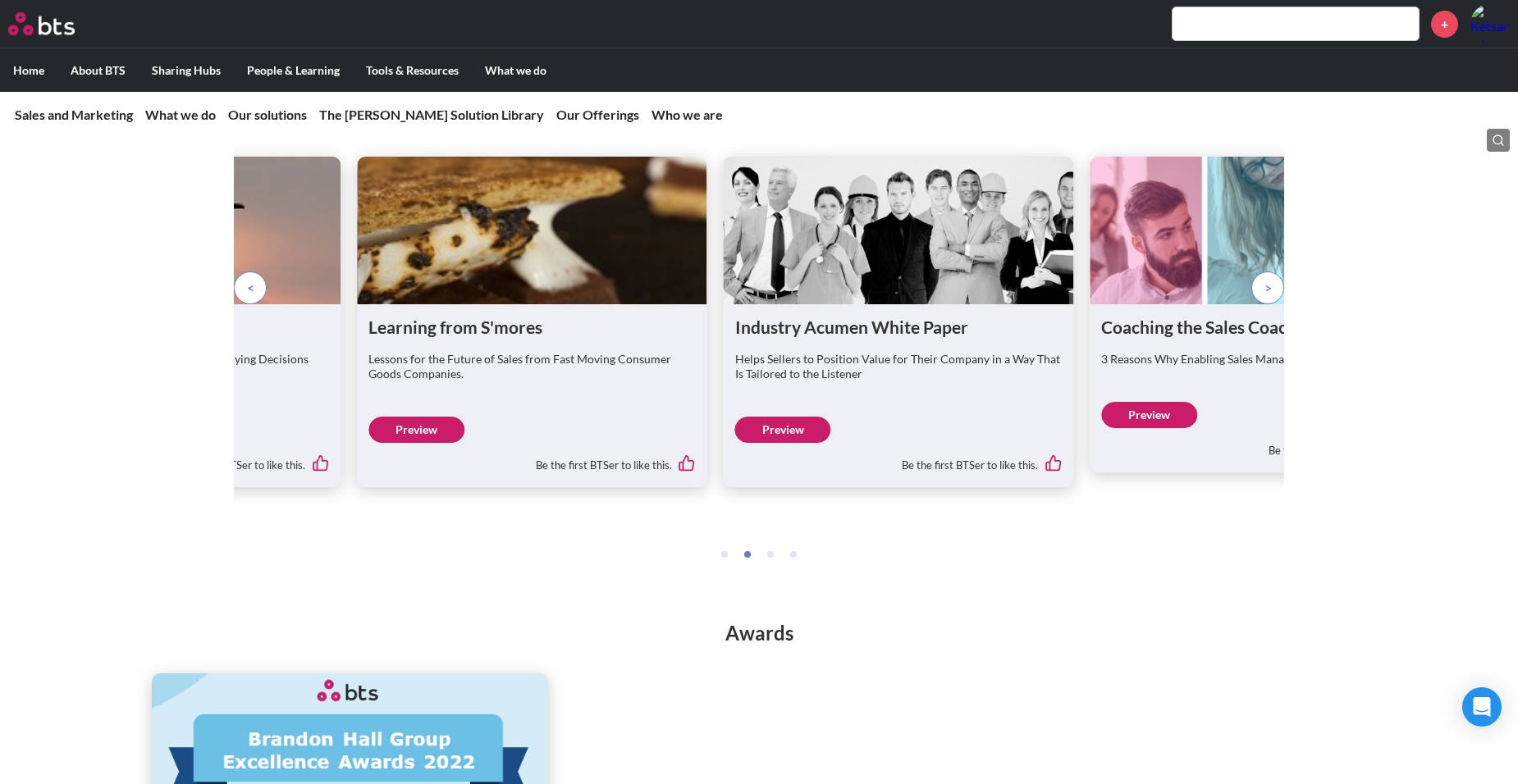
click at [1277, 304] on p at bounding box center [1267, 288] width 33 height 33
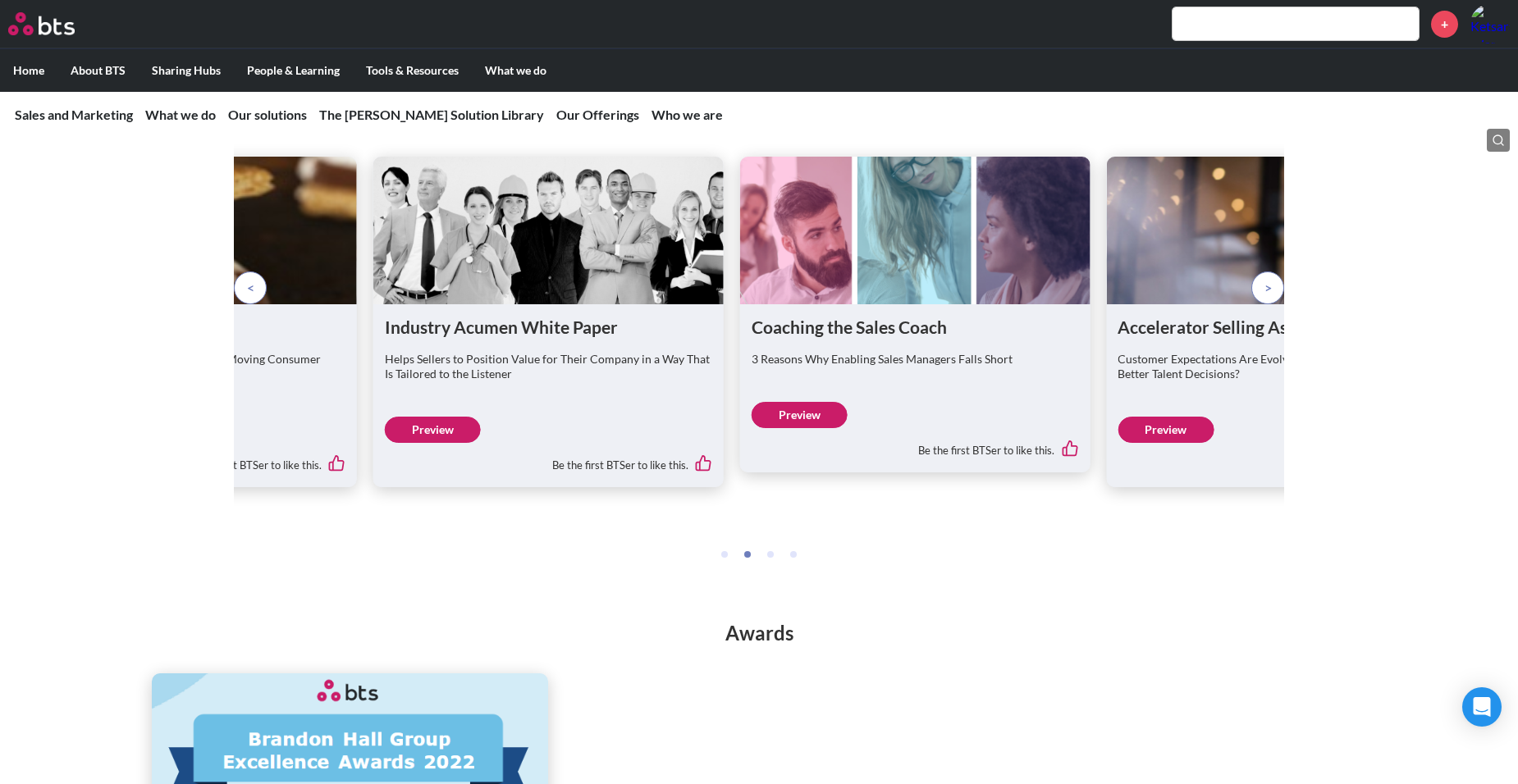
click at [784, 428] on link "Preview" at bounding box center [799, 415] width 96 height 26
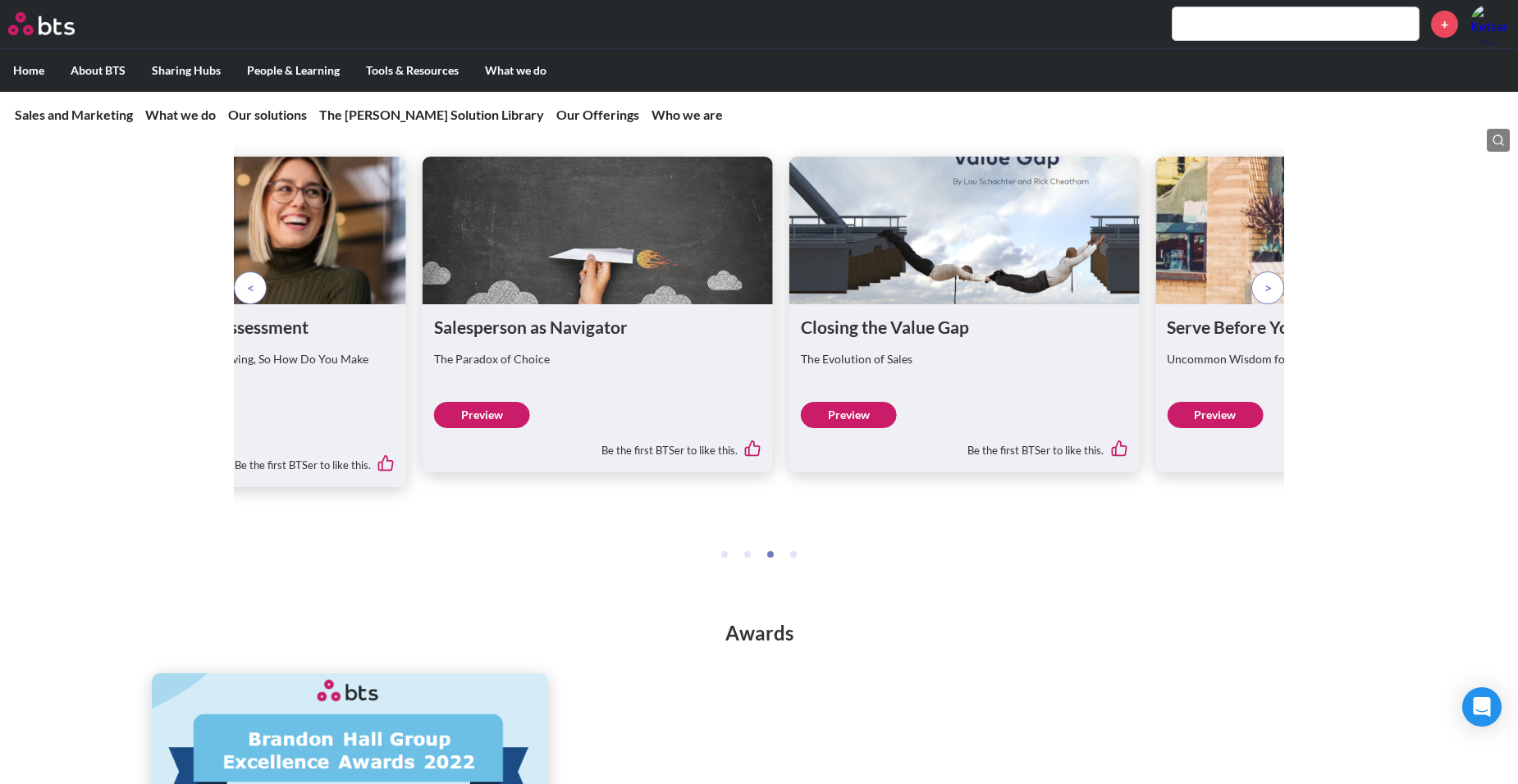
click at [1274, 304] on p at bounding box center [1267, 288] width 33 height 33
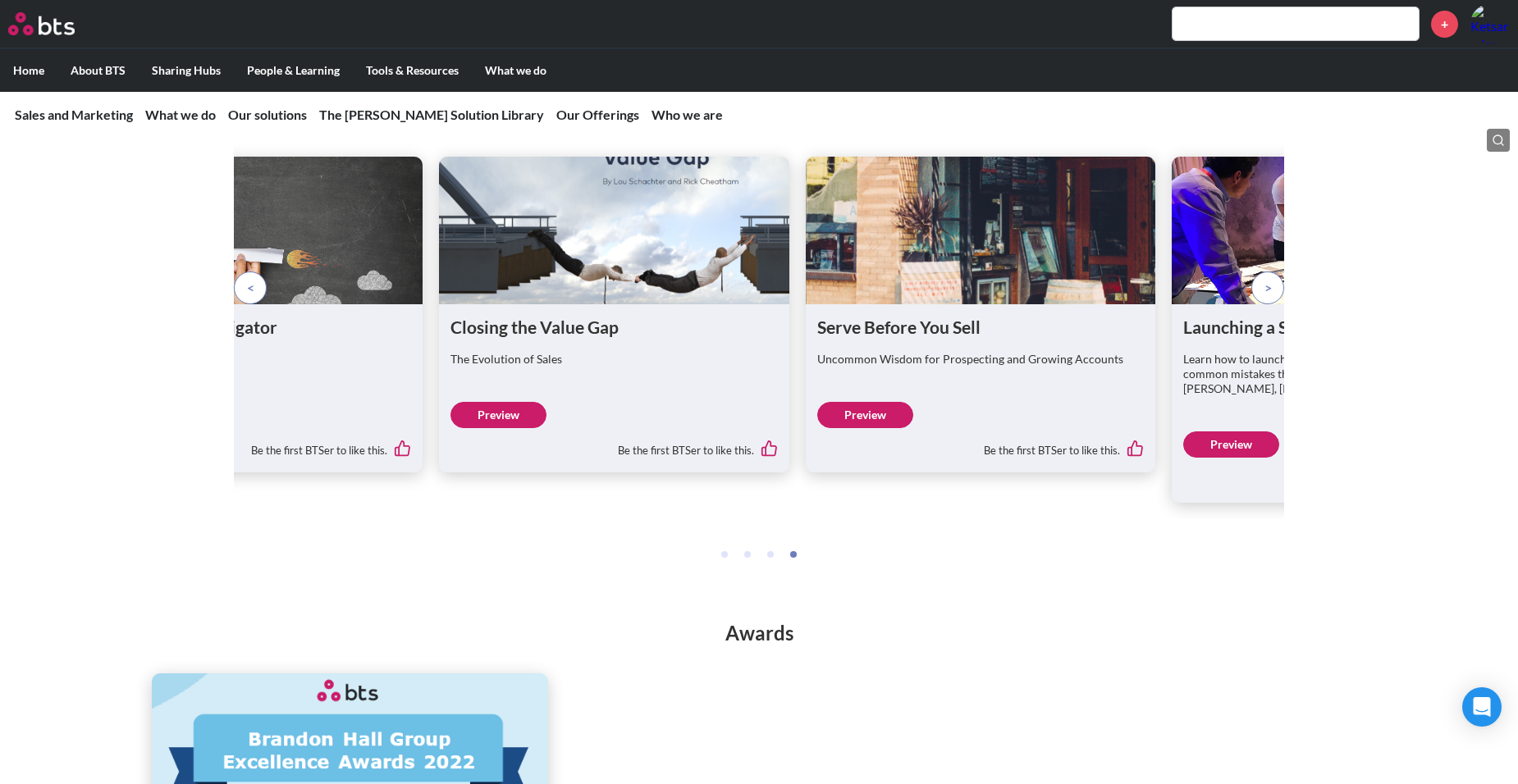
click at [1274, 304] on p at bounding box center [1267, 288] width 33 height 33
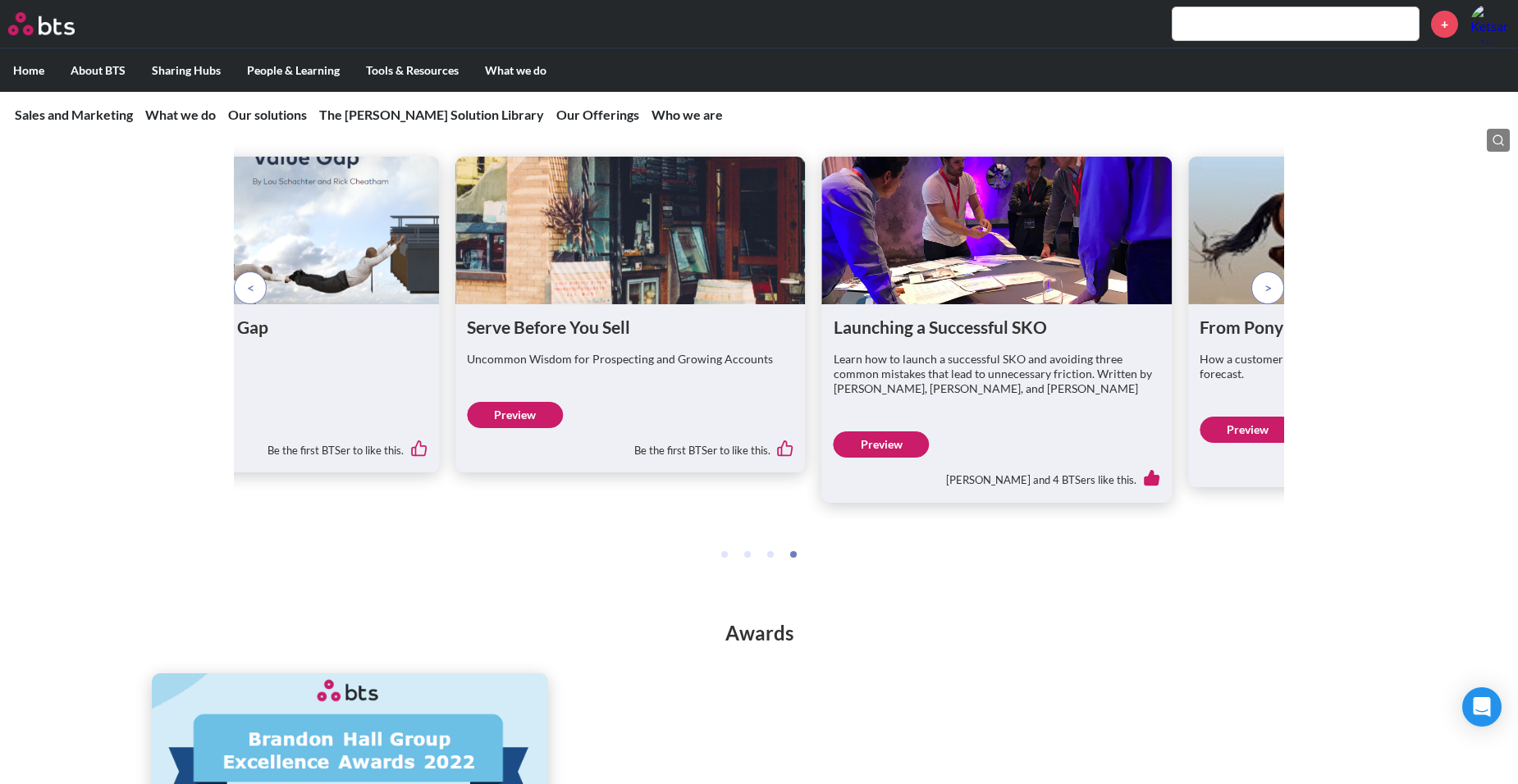
click at [1274, 304] on p at bounding box center [1267, 288] width 33 height 33
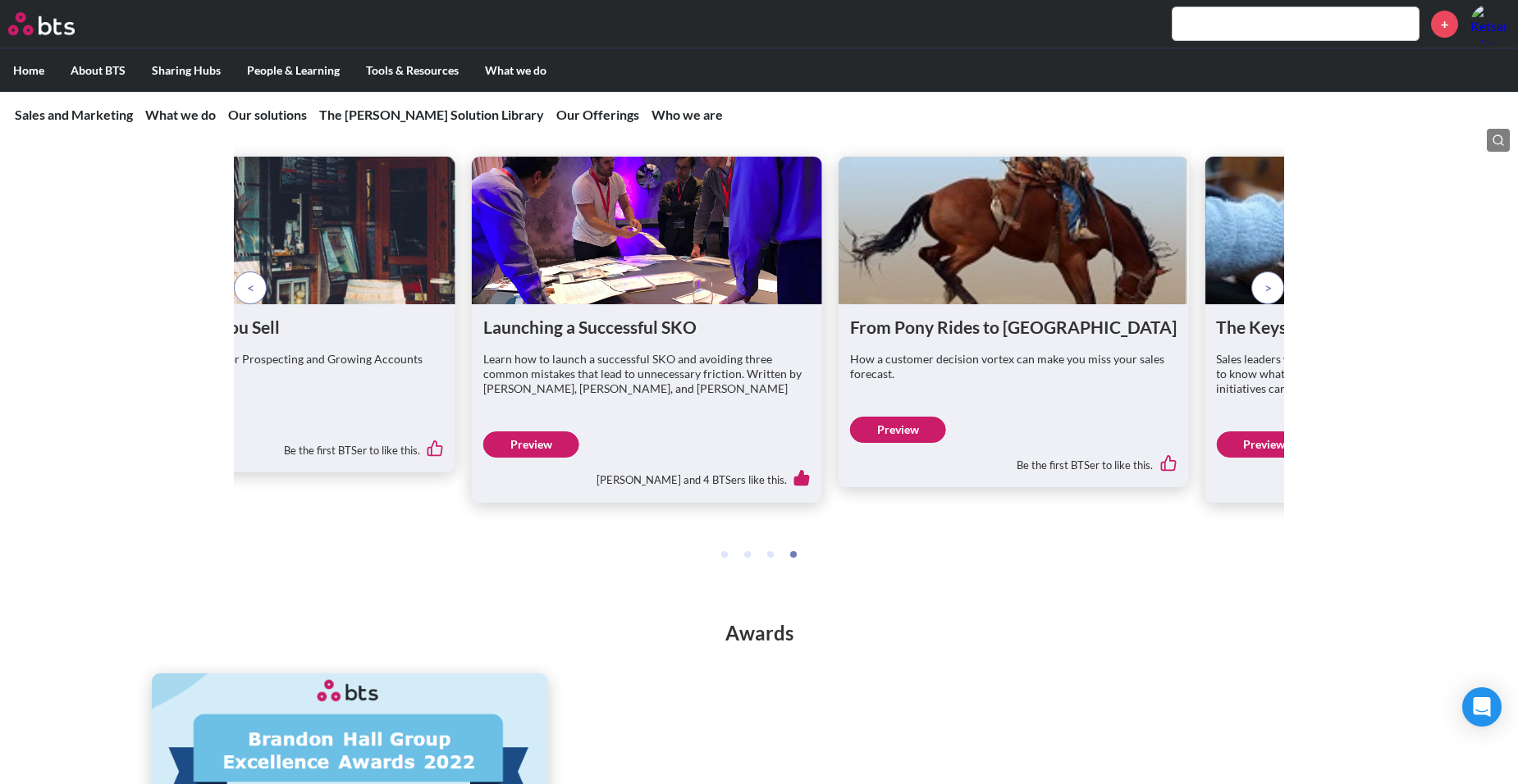
click at [1274, 304] on p at bounding box center [1267, 288] width 33 height 33
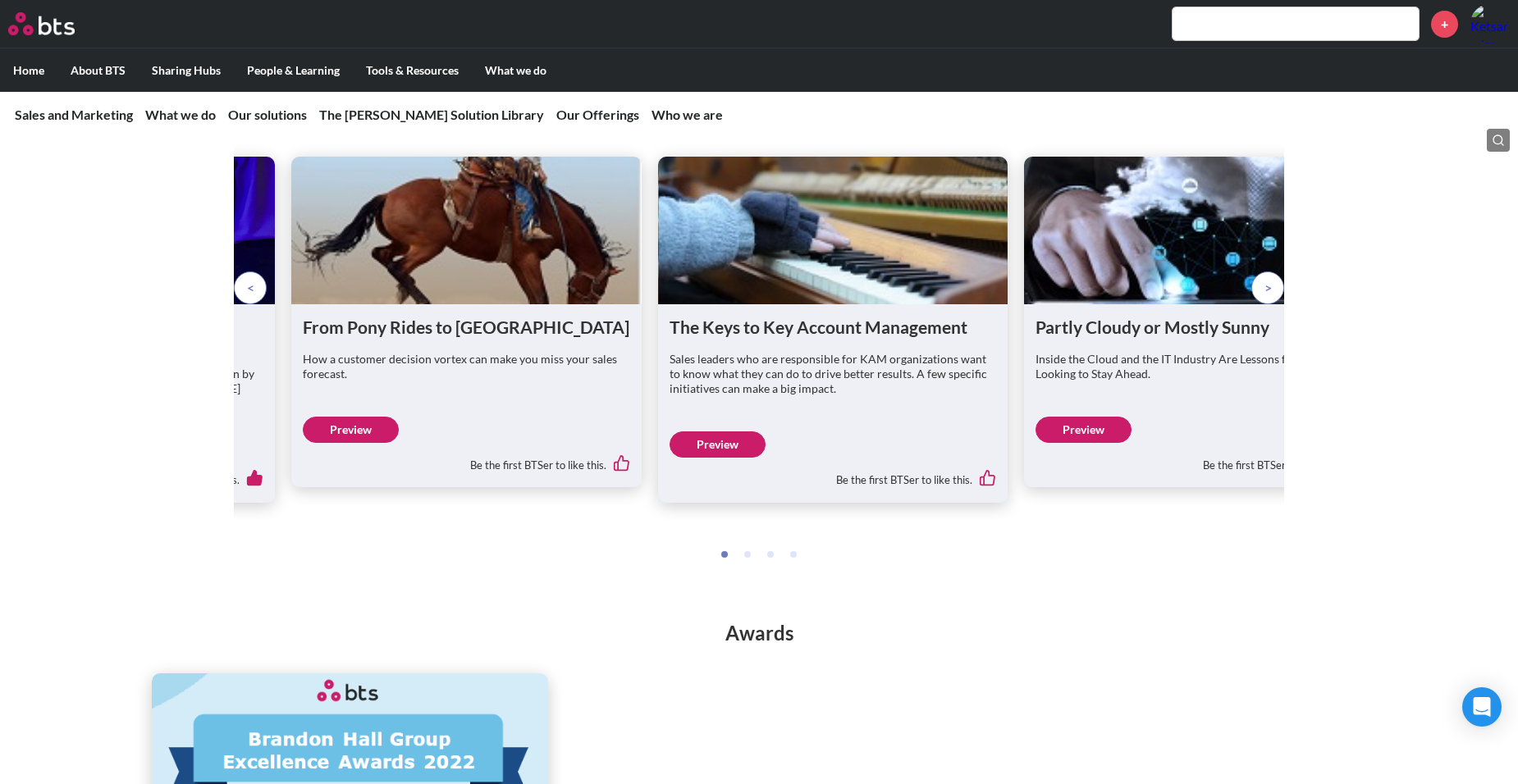
click at [1274, 304] on p at bounding box center [1267, 288] width 33 height 33
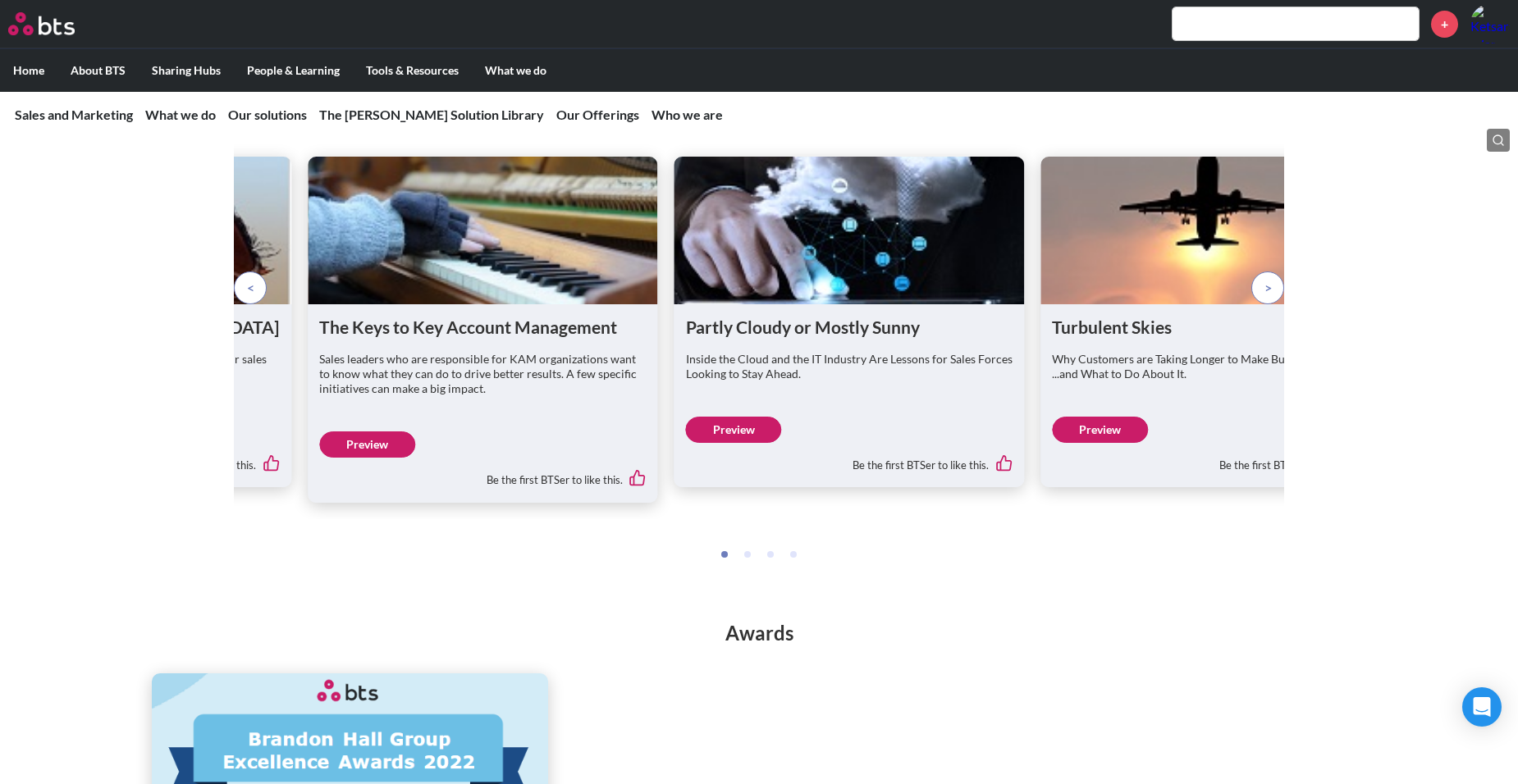
click at [719, 443] on link "Preview" at bounding box center [734, 429] width 96 height 26
click at [381, 457] on link "Preview" at bounding box center [367, 444] width 96 height 26
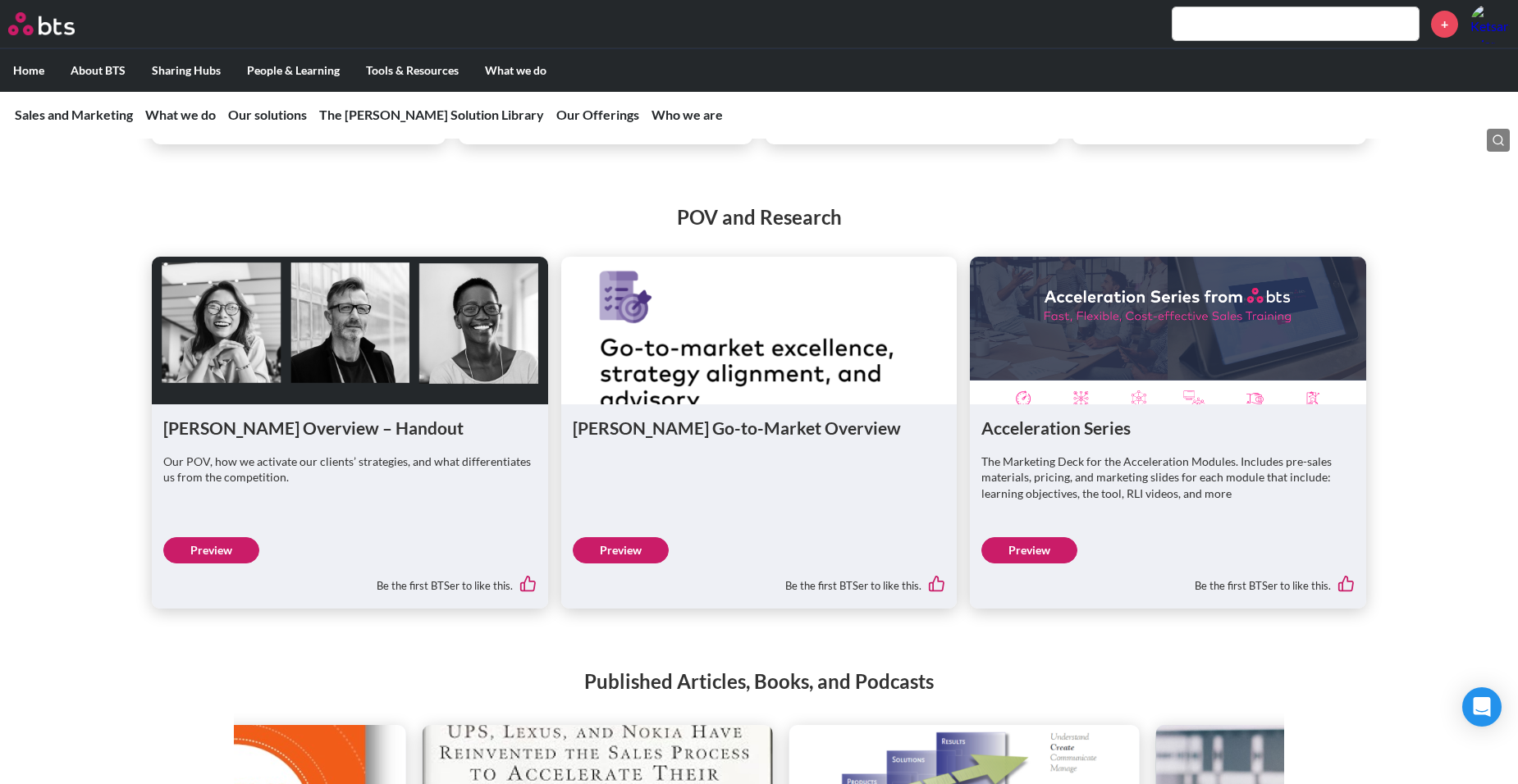
scroll to position [2325, 0]
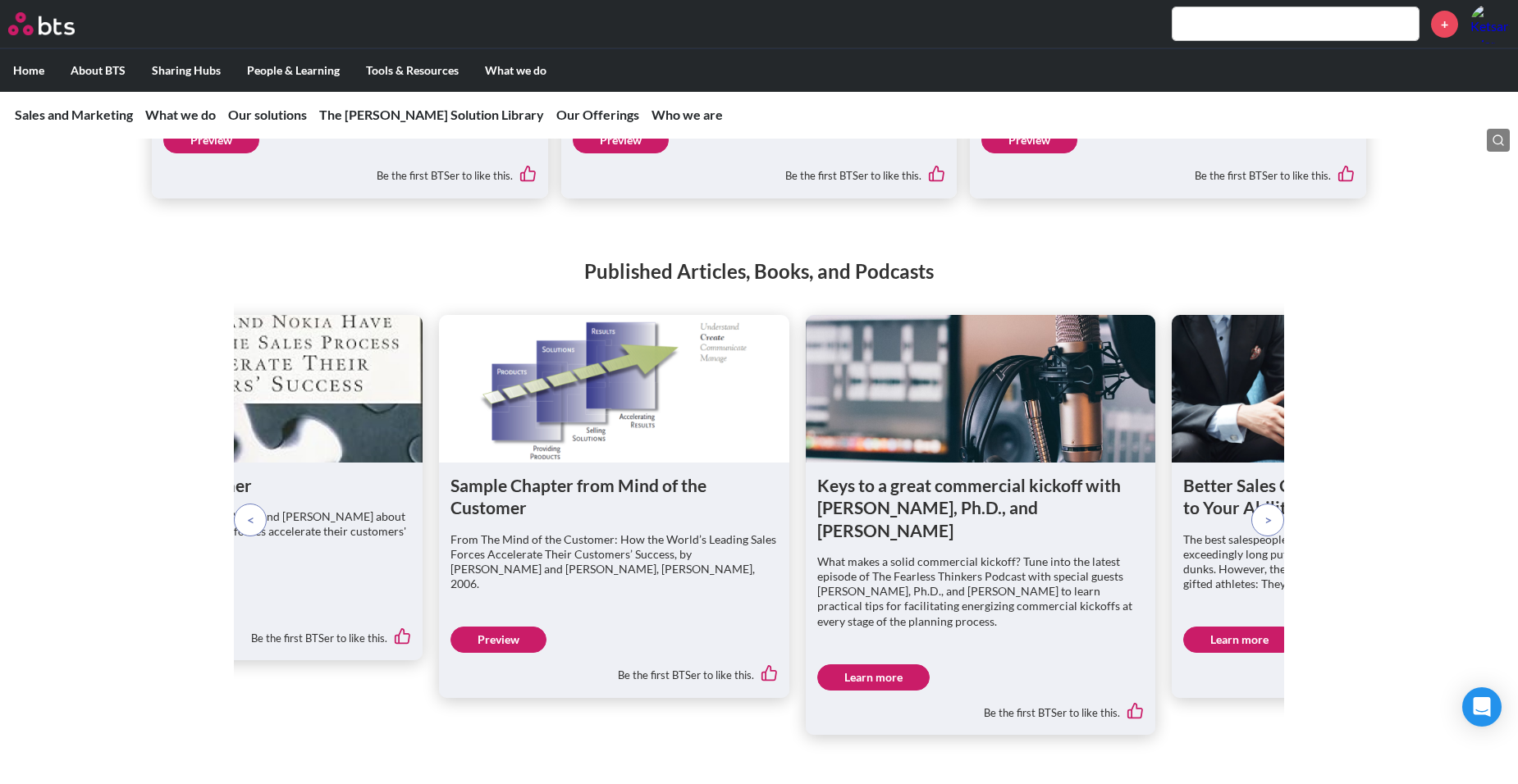
click at [1261, 536] on p at bounding box center [1267, 520] width 33 height 33
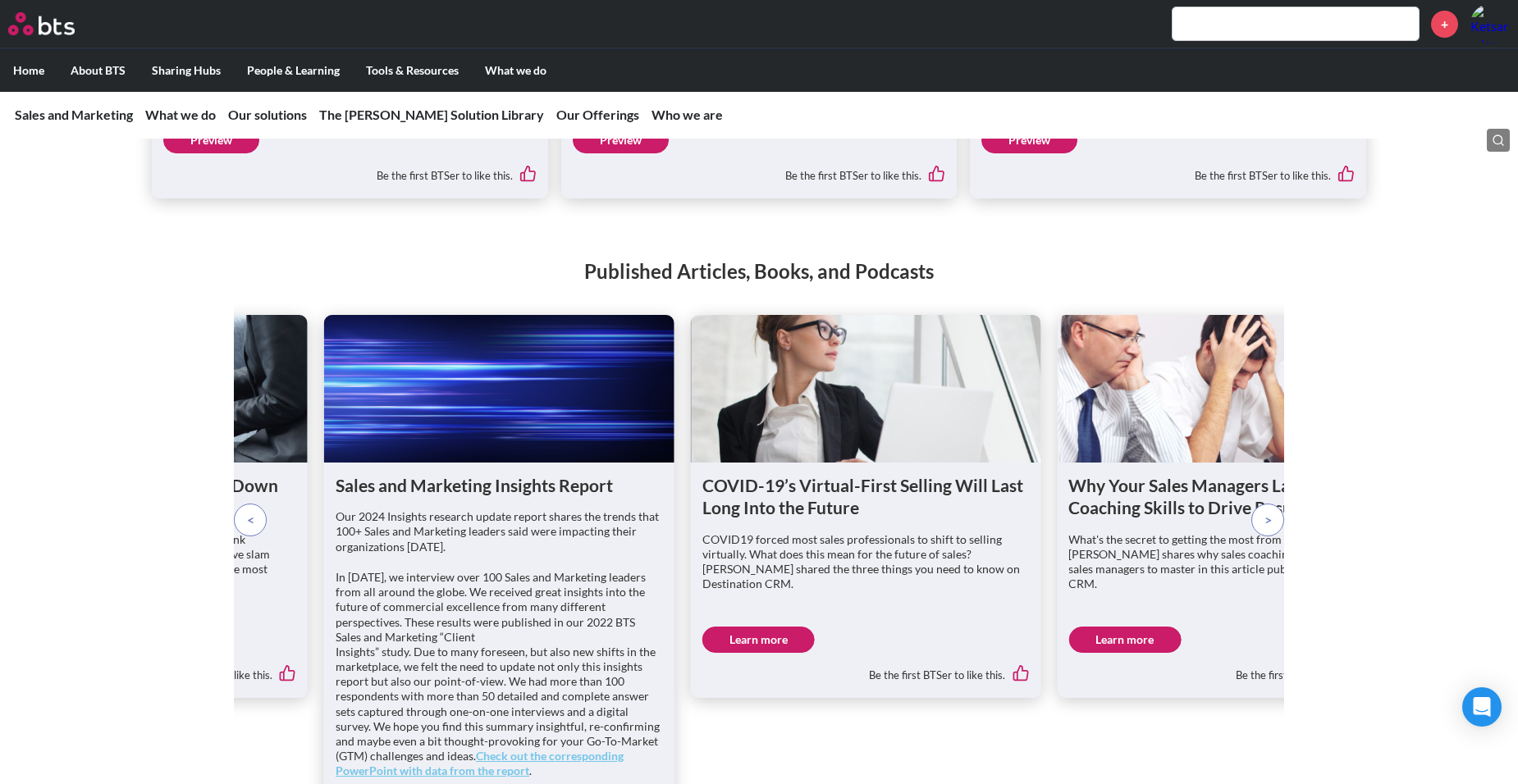
click at [1261, 536] on p at bounding box center [1267, 520] width 33 height 33
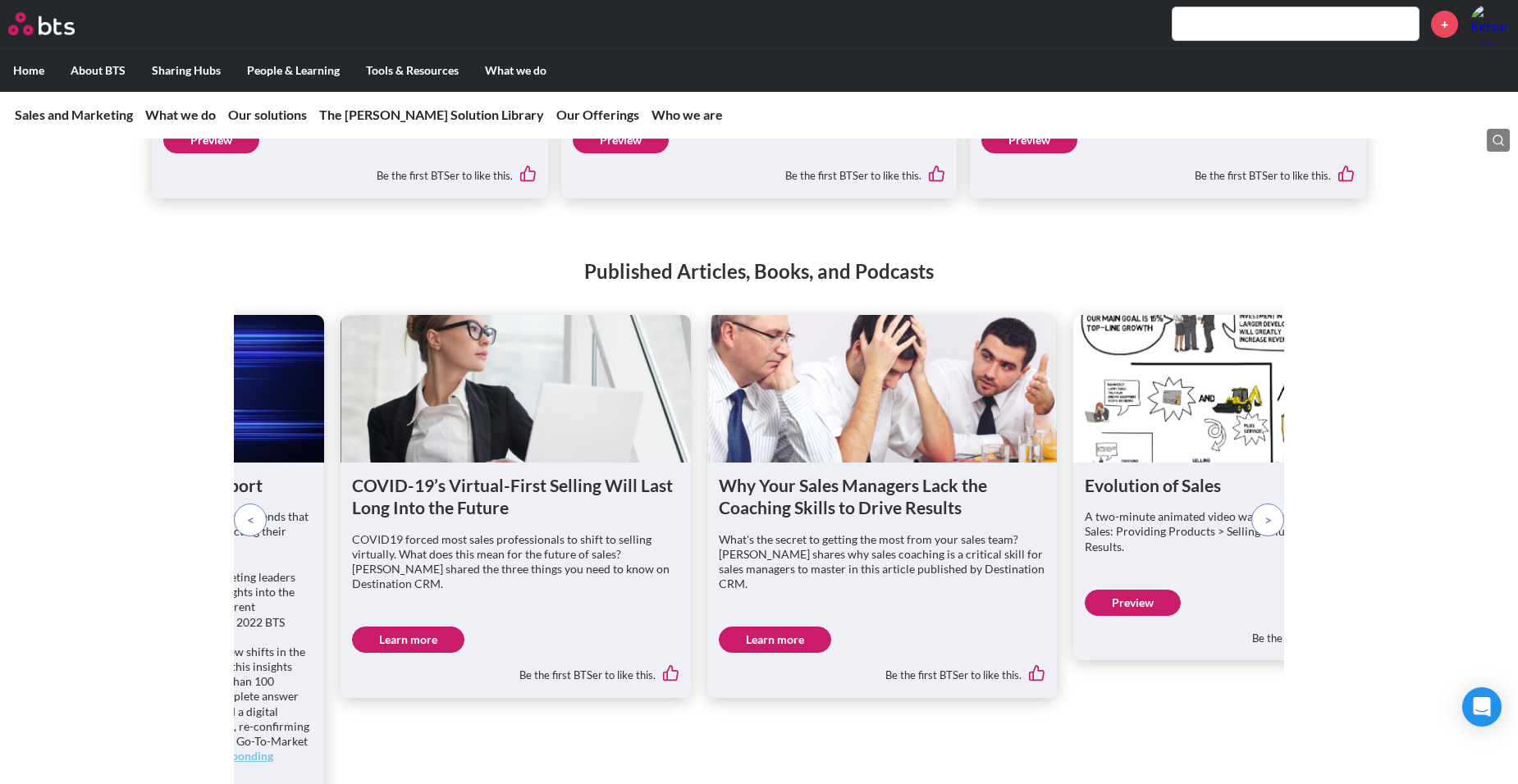
click at [1261, 536] on p at bounding box center [1267, 520] width 33 height 33
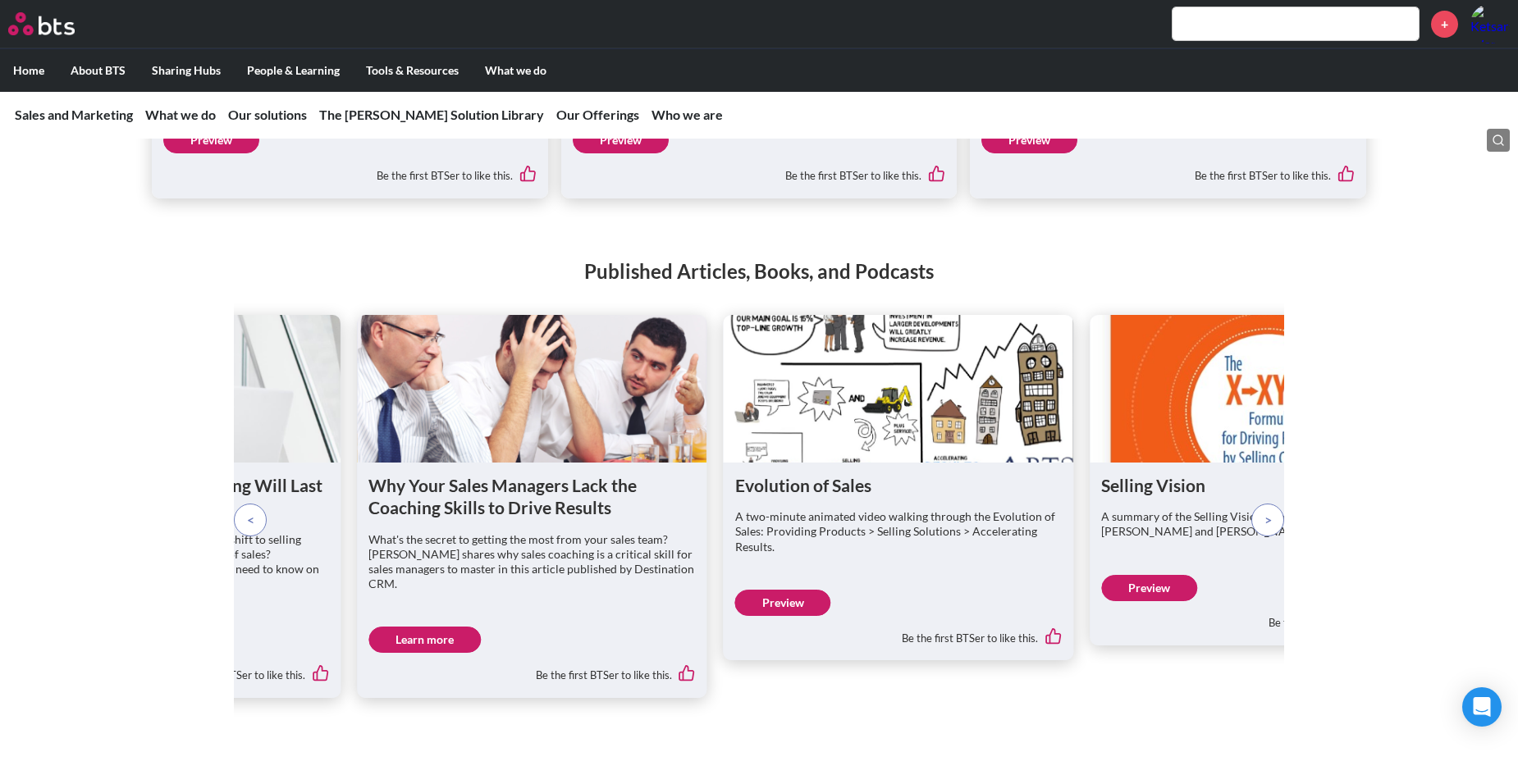
click at [1261, 536] on p at bounding box center [1267, 520] width 33 height 33
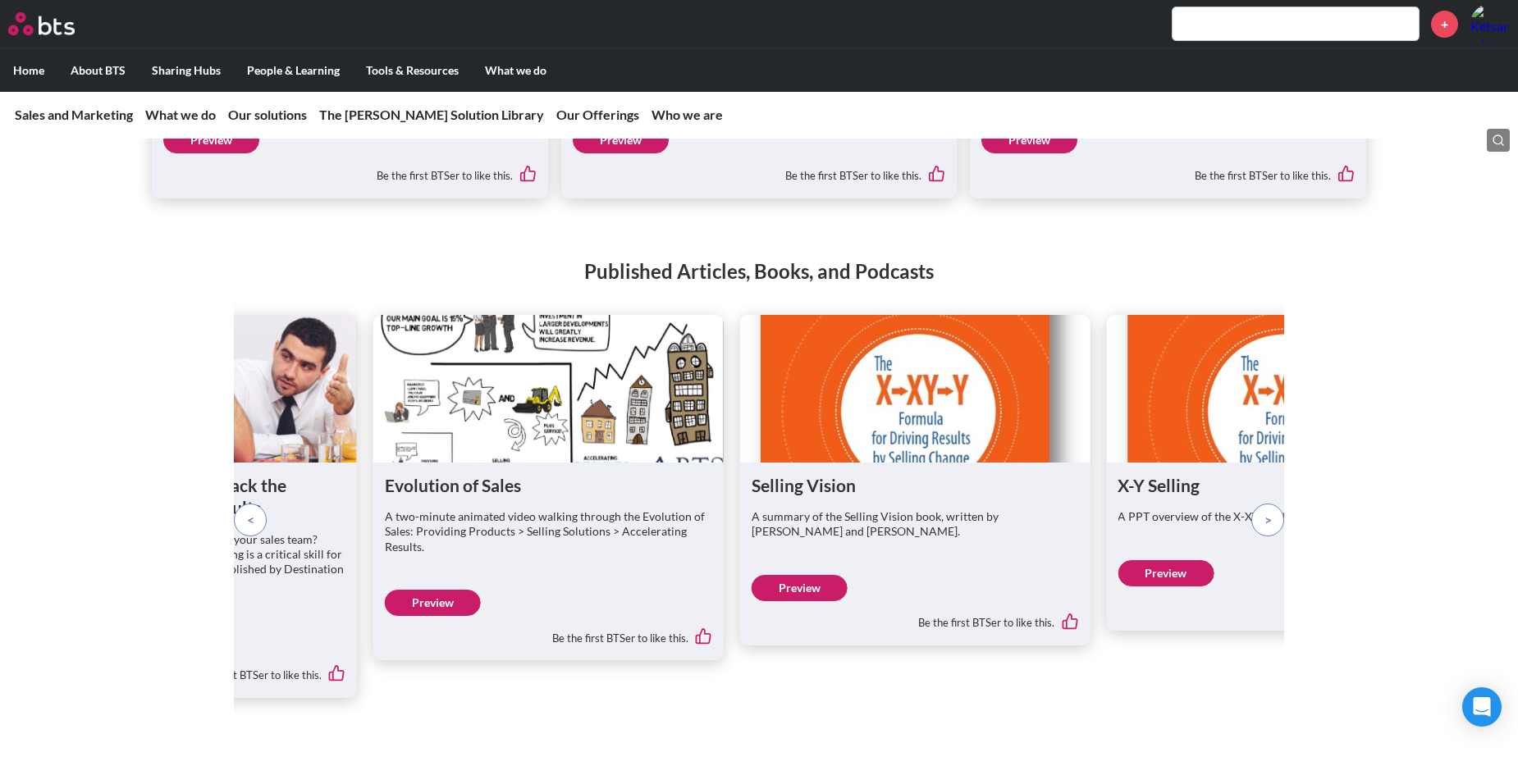
click at [1261, 536] on p at bounding box center [1267, 520] width 33 height 33
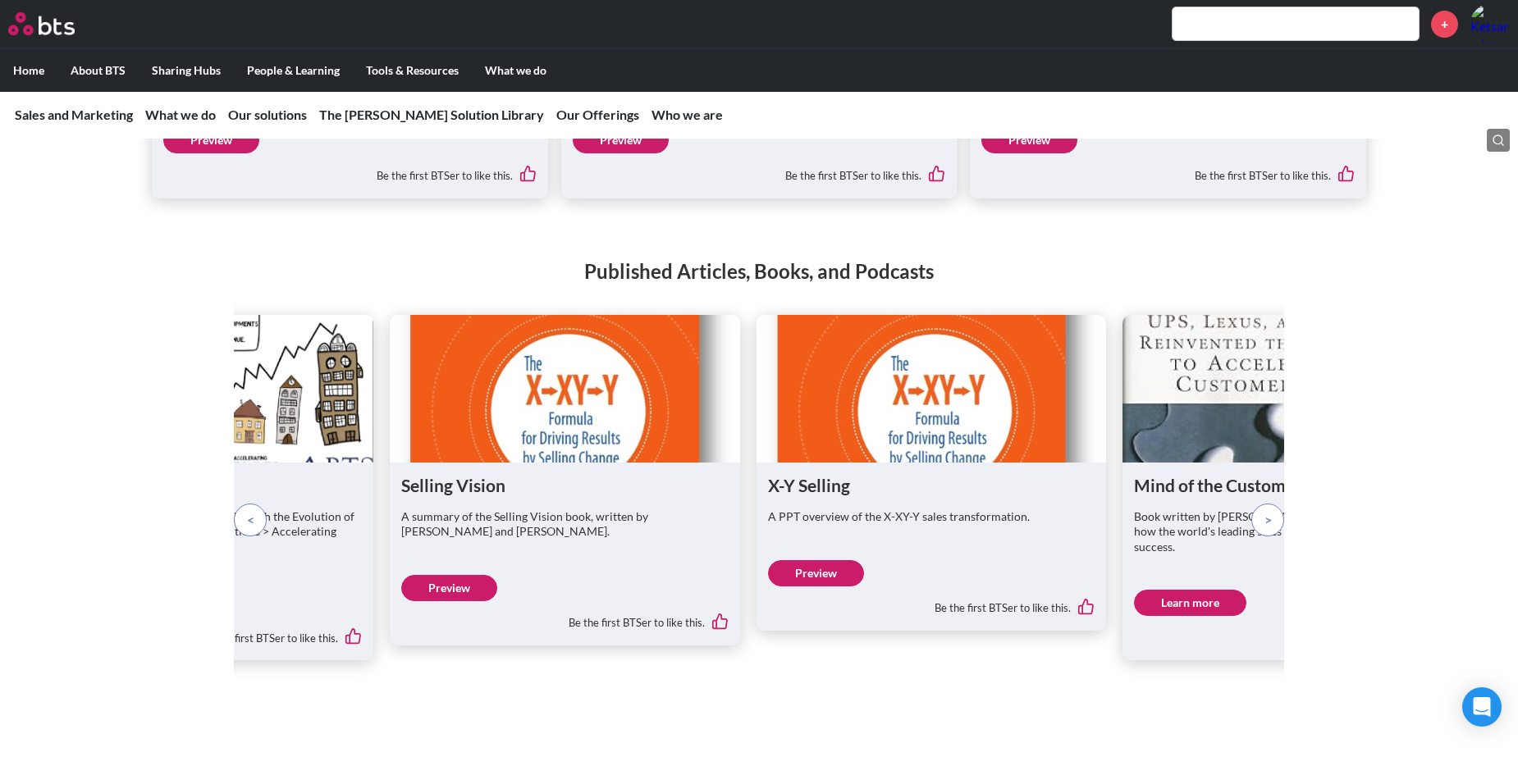
click at [1261, 536] on p at bounding box center [1267, 520] width 33 height 33
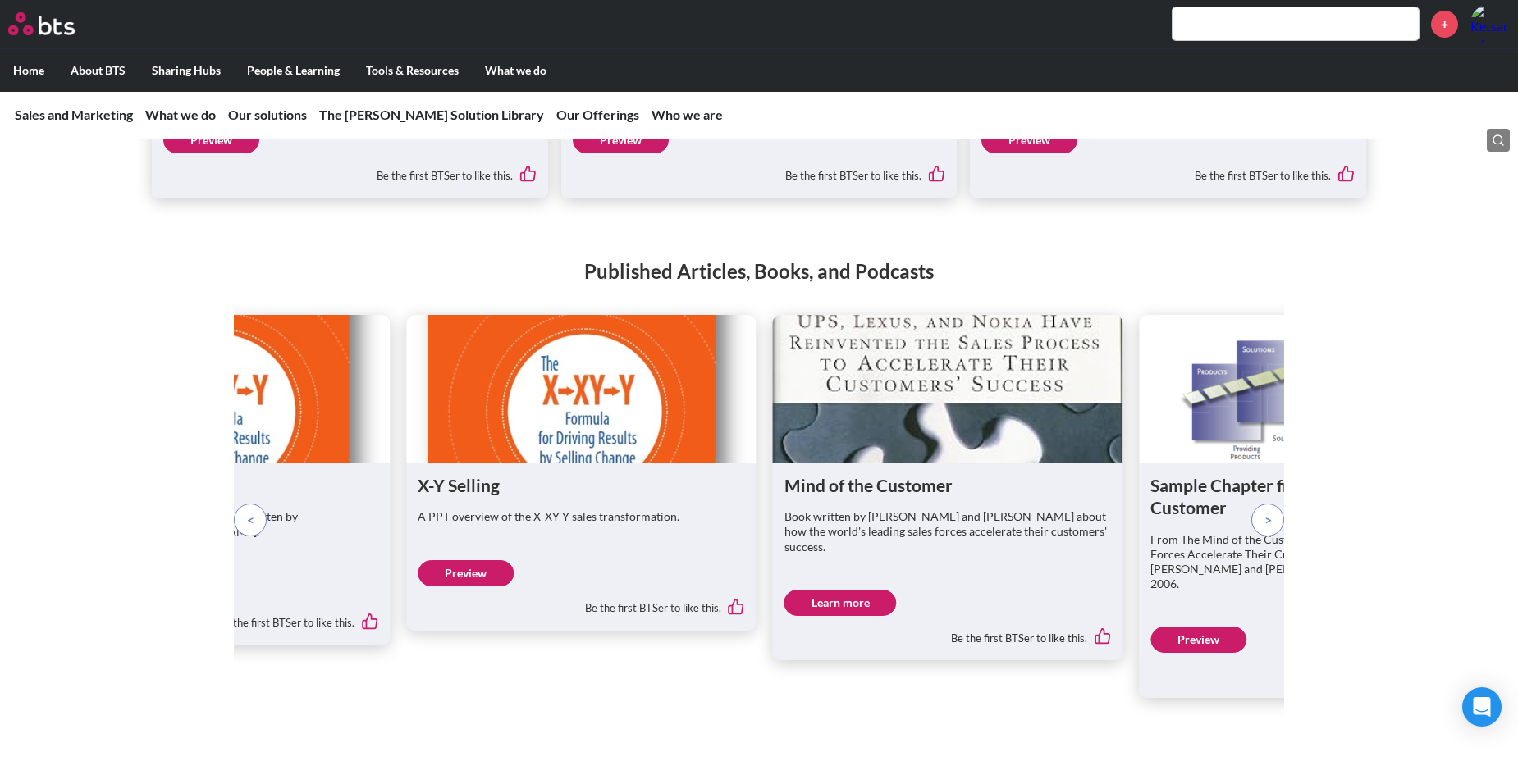
click at [1261, 536] on p at bounding box center [1267, 520] width 33 height 33
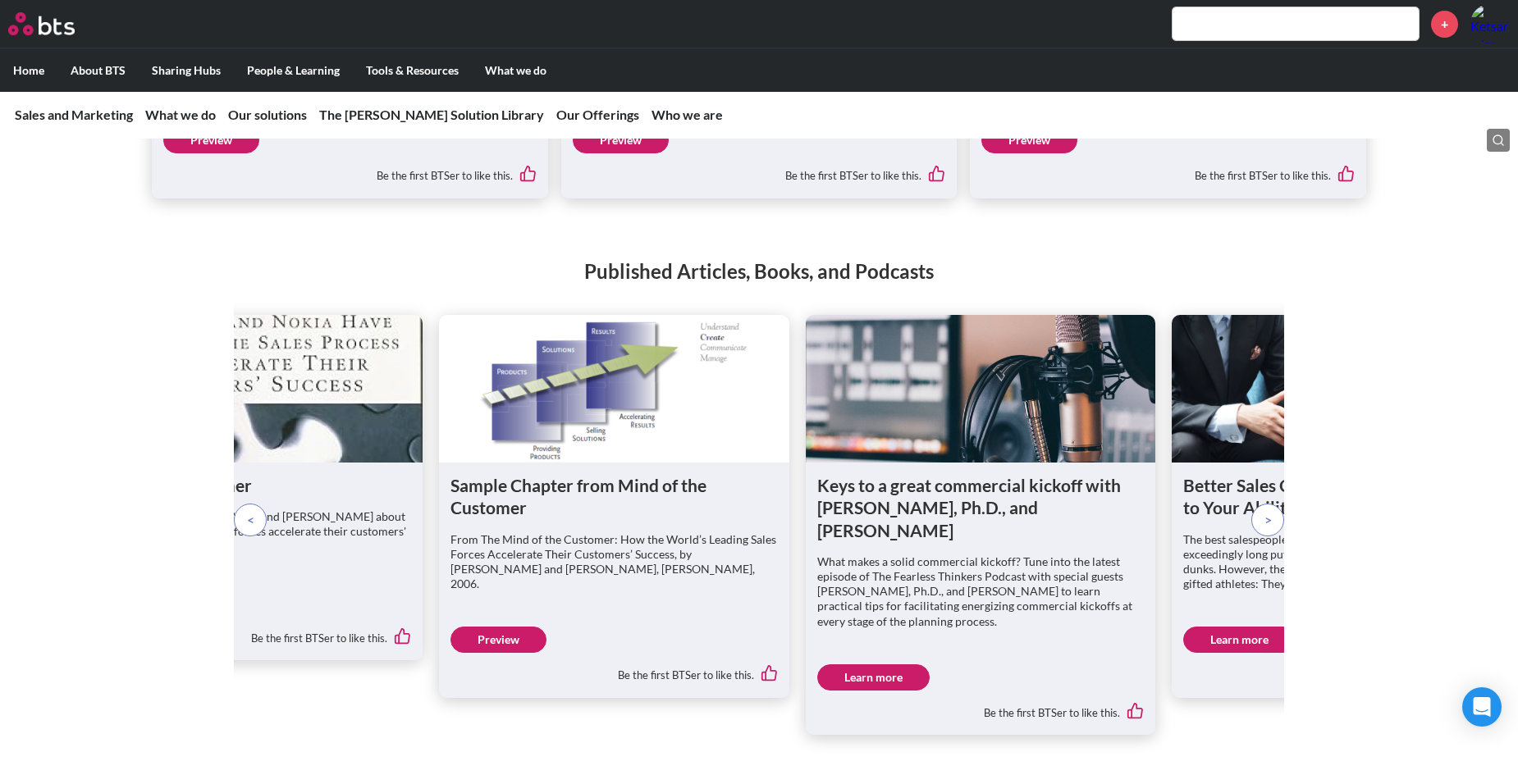
click at [1261, 536] on p at bounding box center [1267, 520] width 33 height 33
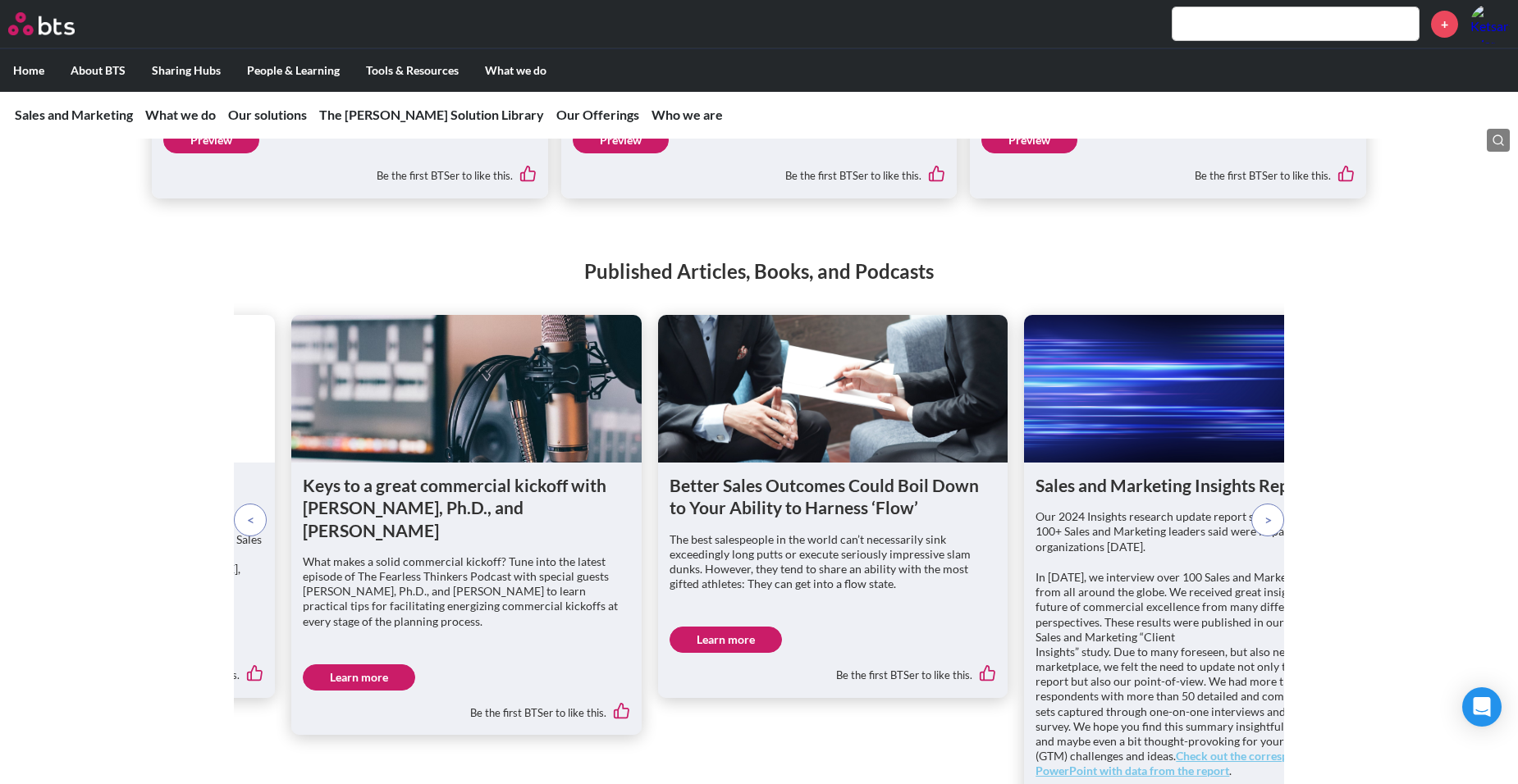
click at [1261, 536] on p at bounding box center [1267, 520] width 33 height 33
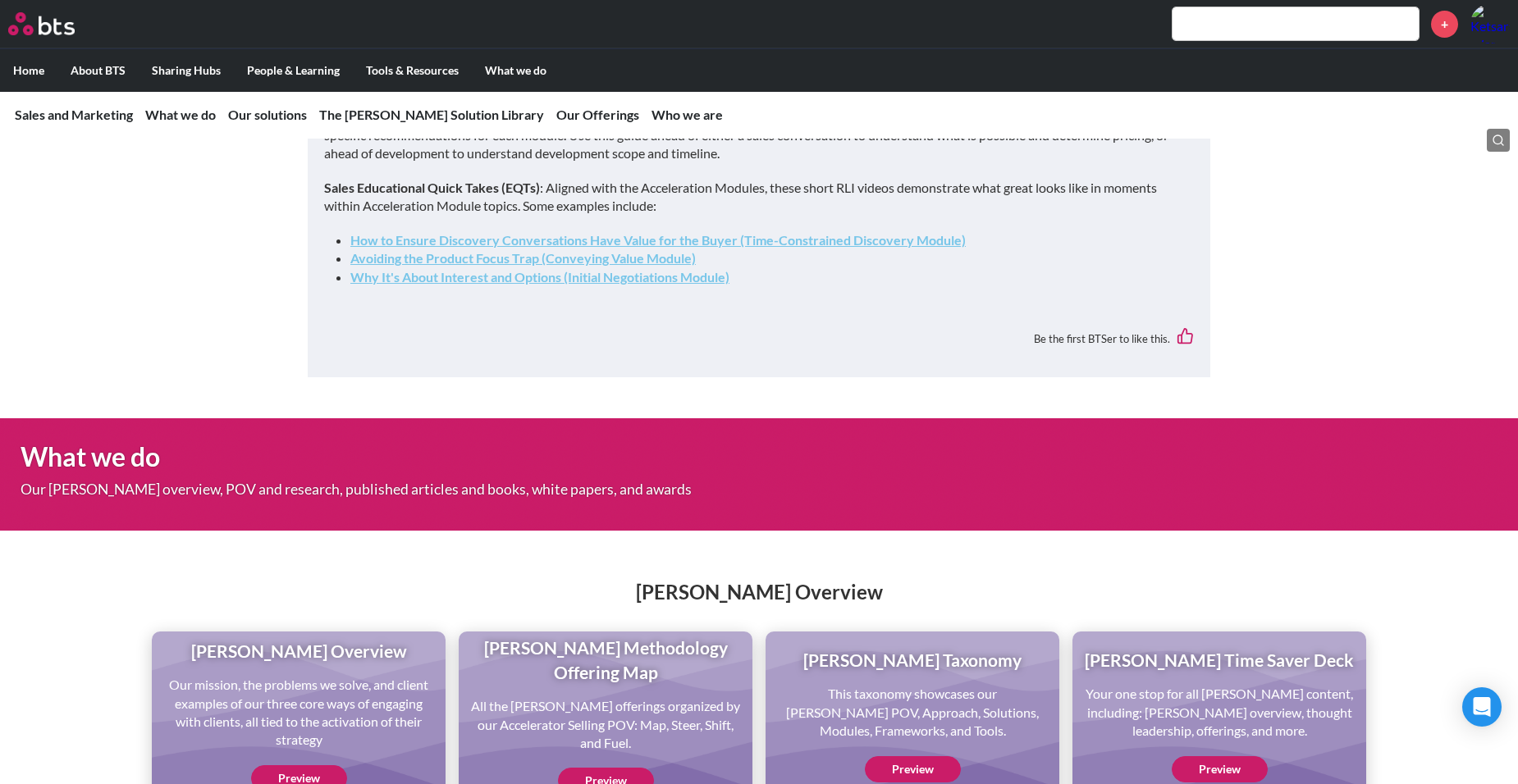
scroll to position [1013, 0]
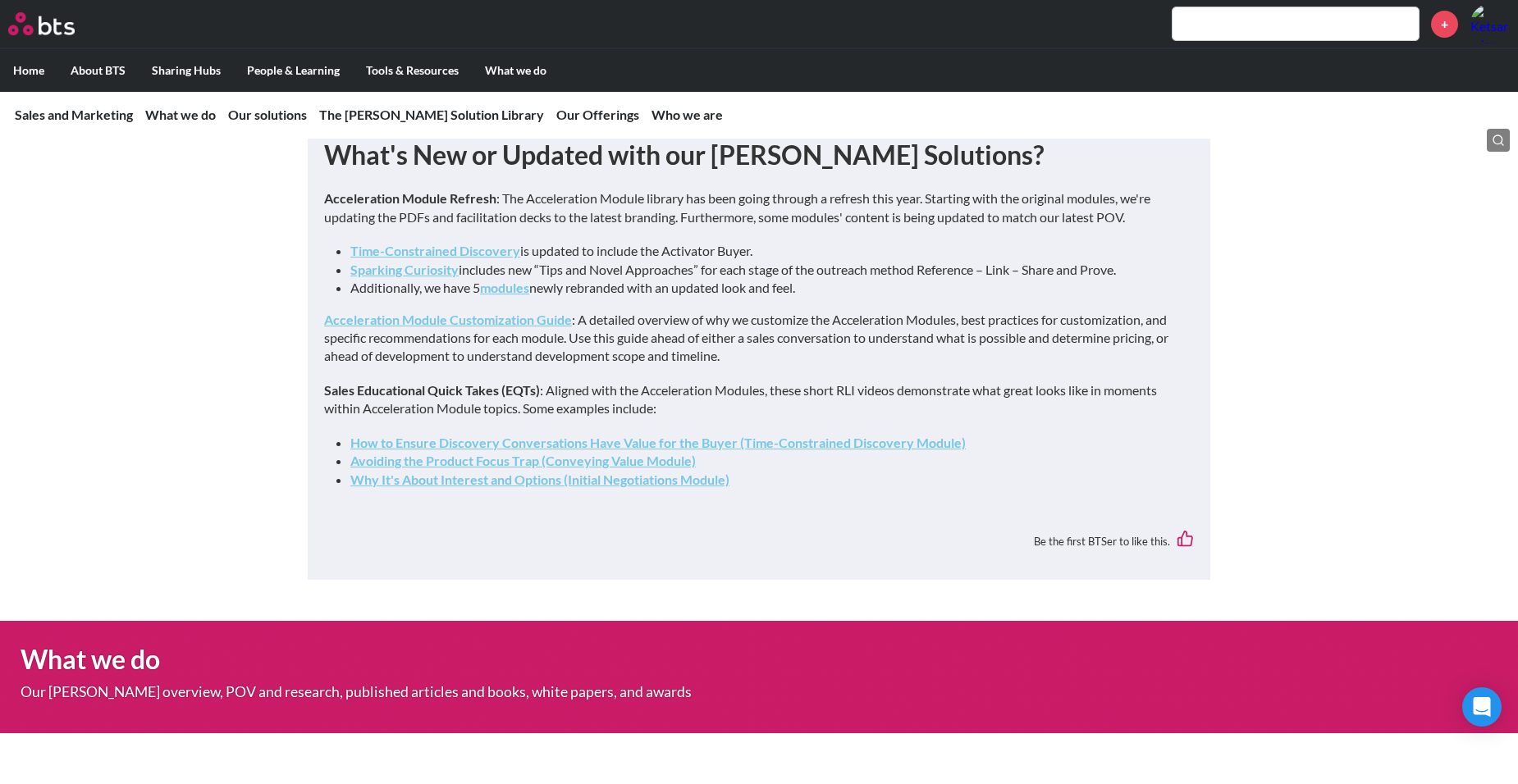
drag, startPoint x: 498, startPoint y: 515, endPoint x: 245, endPoint y: 486, distance: 254.7
